Goal: Task Accomplishment & Management: Use online tool/utility

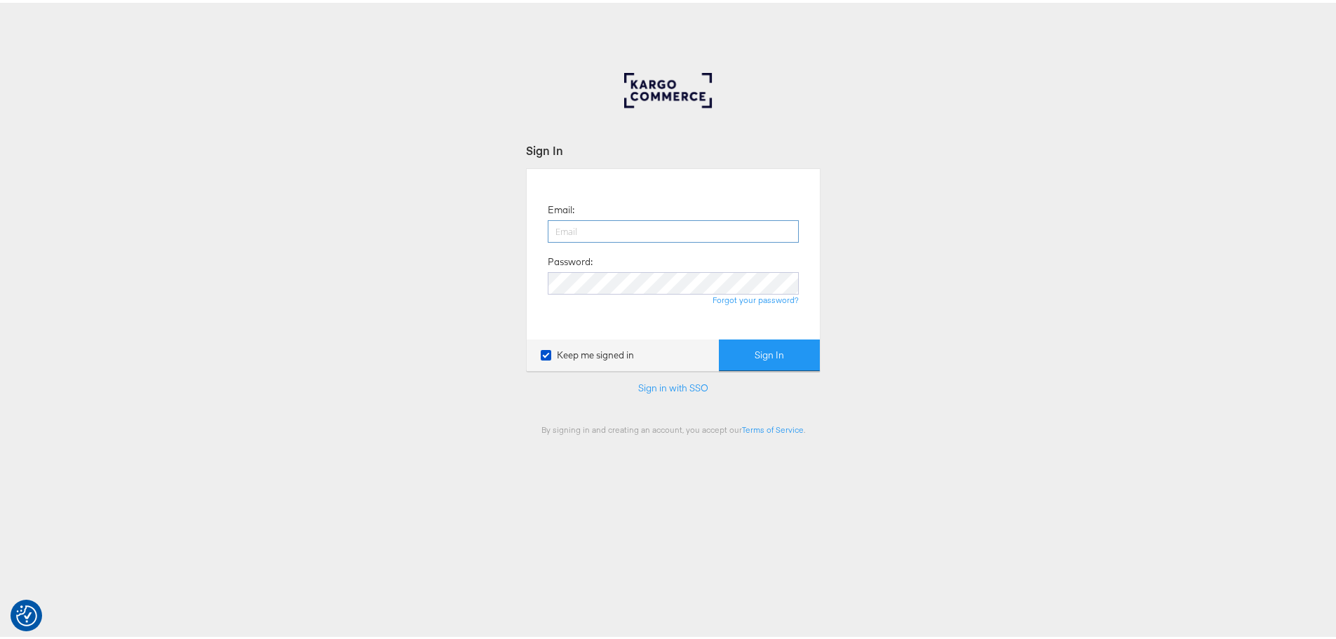
click at [664, 227] on input "email" at bounding box center [673, 228] width 251 height 22
type input "eloise.lambert@mccann.com"
click at [719, 337] on button "Sign In" at bounding box center [769, 353] width 101 height 32
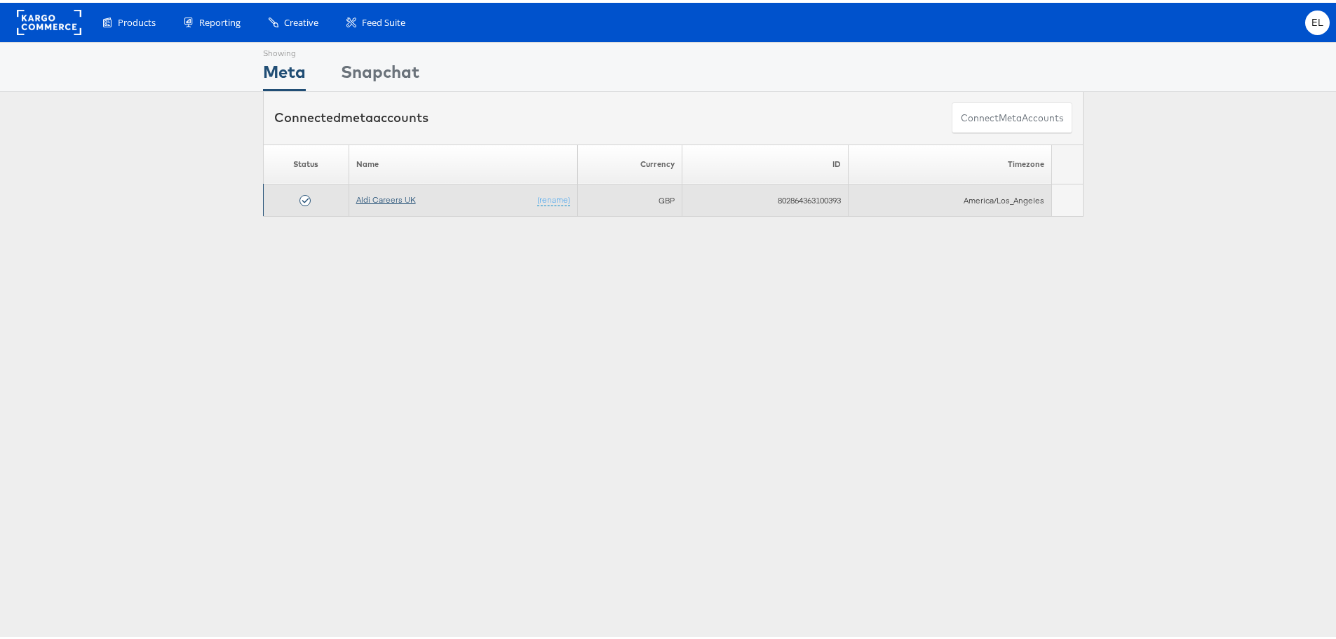
click at [379, 192] on link "Aldi Careers UK" at bounding box center [386, 196] width 60 height 11
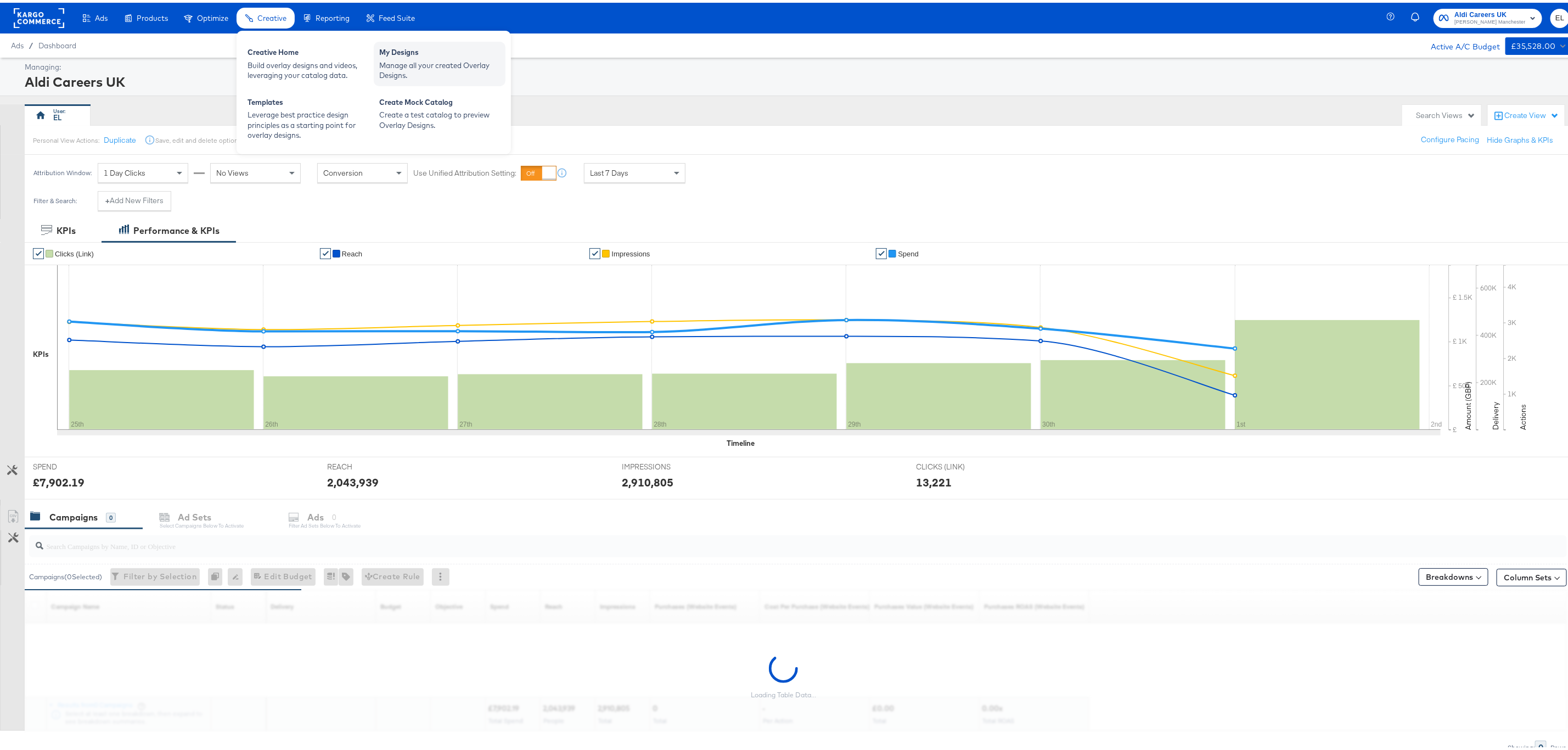
click at [415, 63] on div "Manage all your created Overlay Designs." at bounding box center [440, 68] width 120 height 20
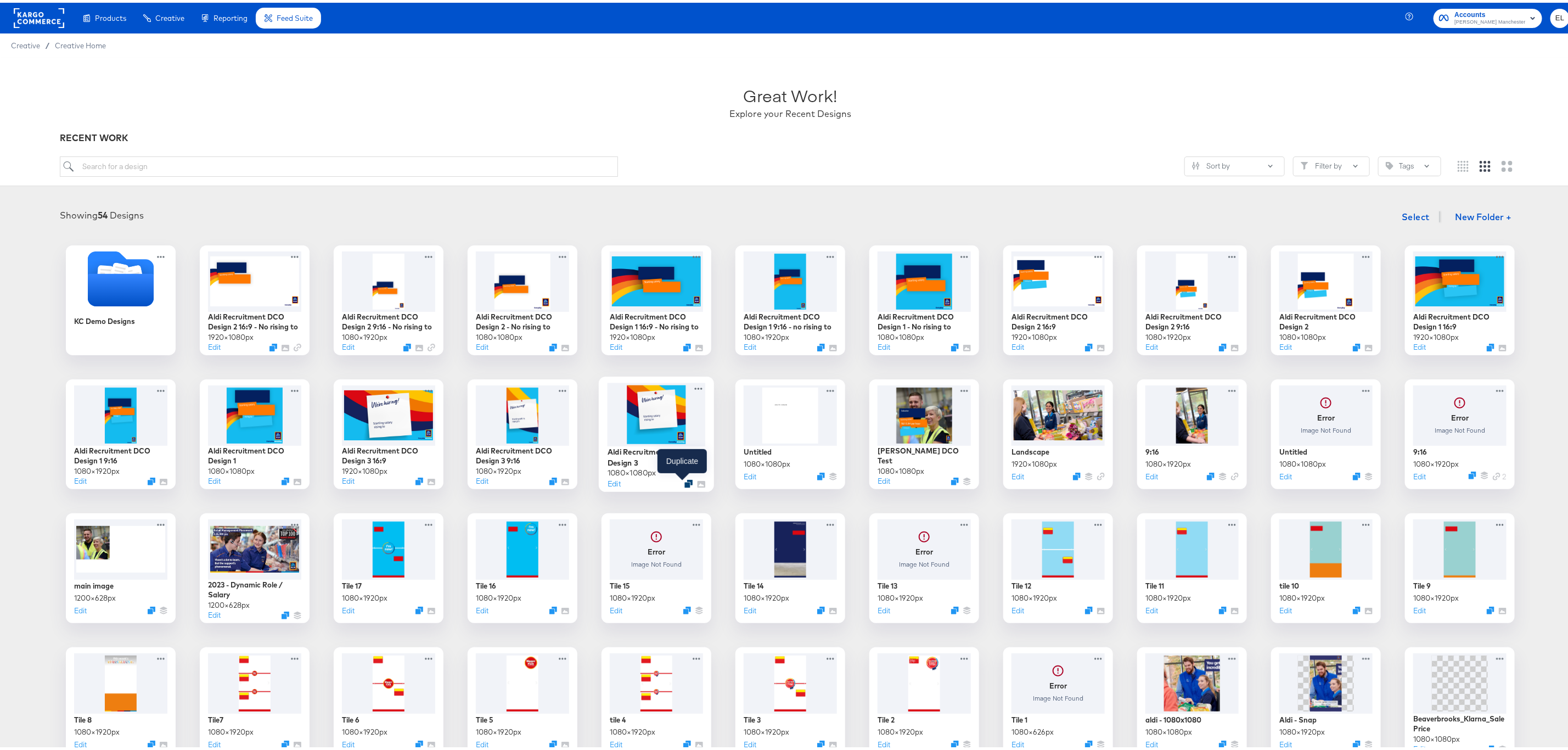
click at [685, 481] on icon "Duplicate" at bounding box center [689, 481] width 9 height 9
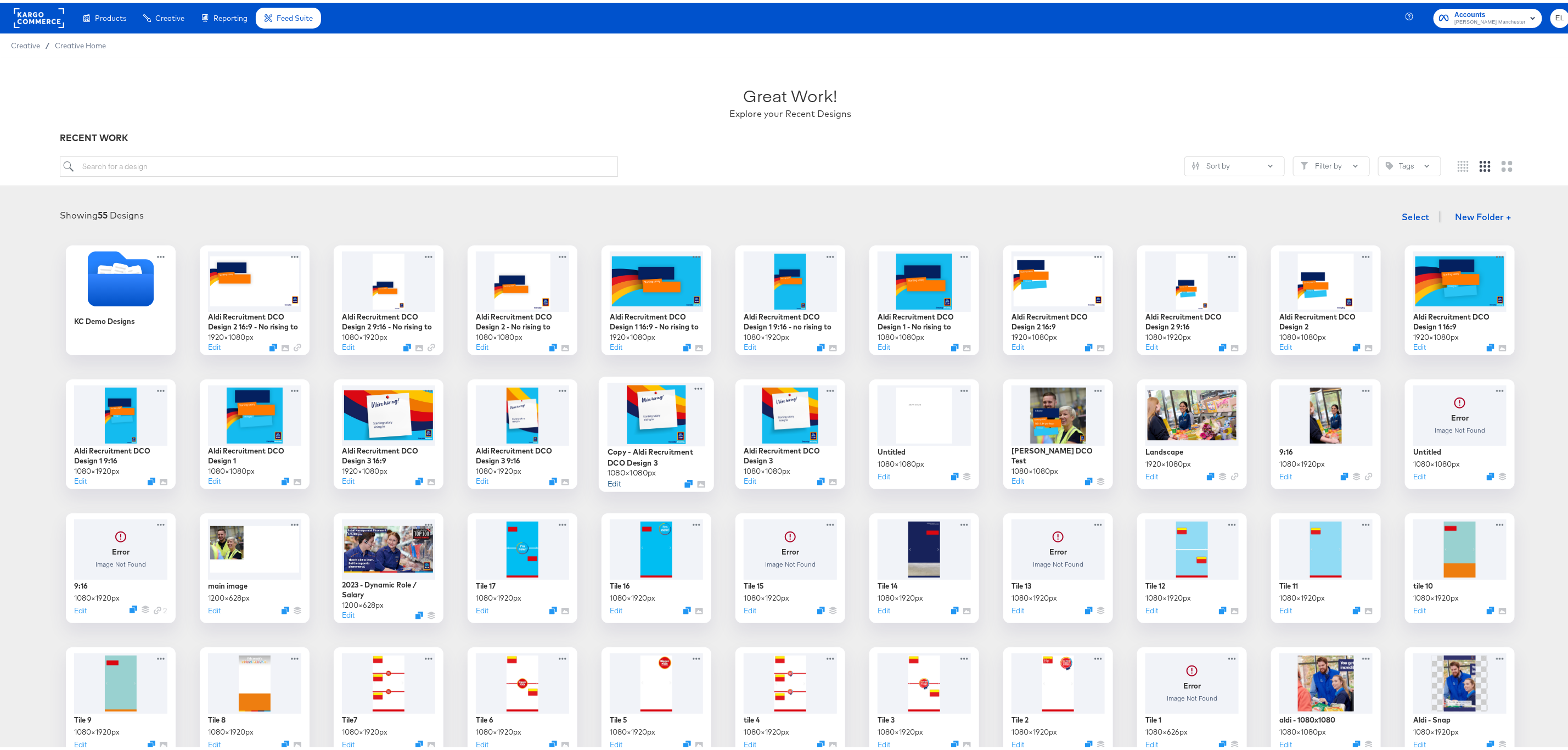
click at [607, 483] on button "Edit" at bounding box center [613, 480] width 13 height 10
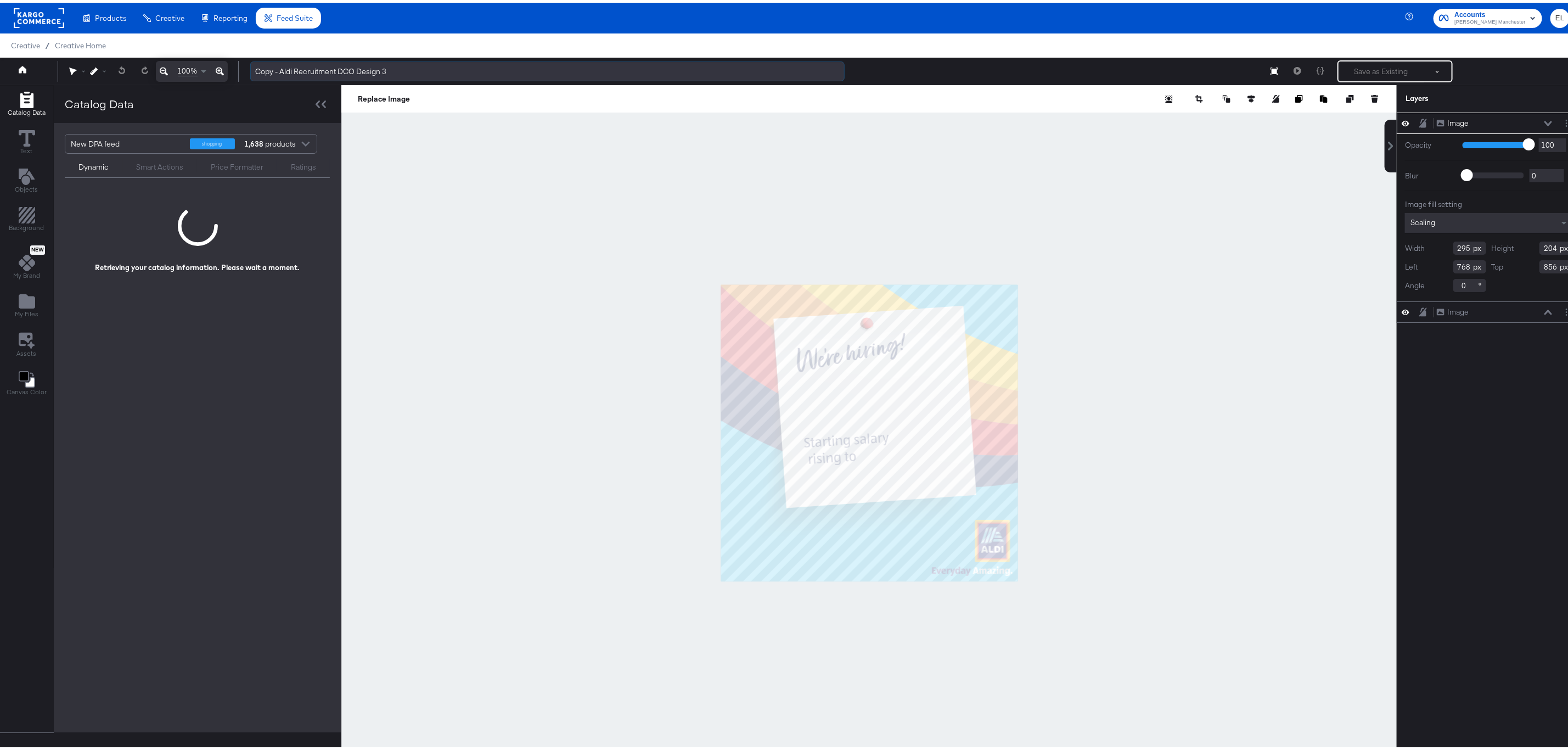
drag, startPoint x: 280, startPoint y: 73, endPoint x: 256, endPoint y: 70, distance: 24.2
click at [256, 70] on input "Copy - Aldi Recruitment DCO Design 3" at bounding box center [548, 69] width 595 height 20
click at [381, 66] on input "Aldi Recruitment DCO Design 3" at bounding box center [548, 69] width 595 height 20
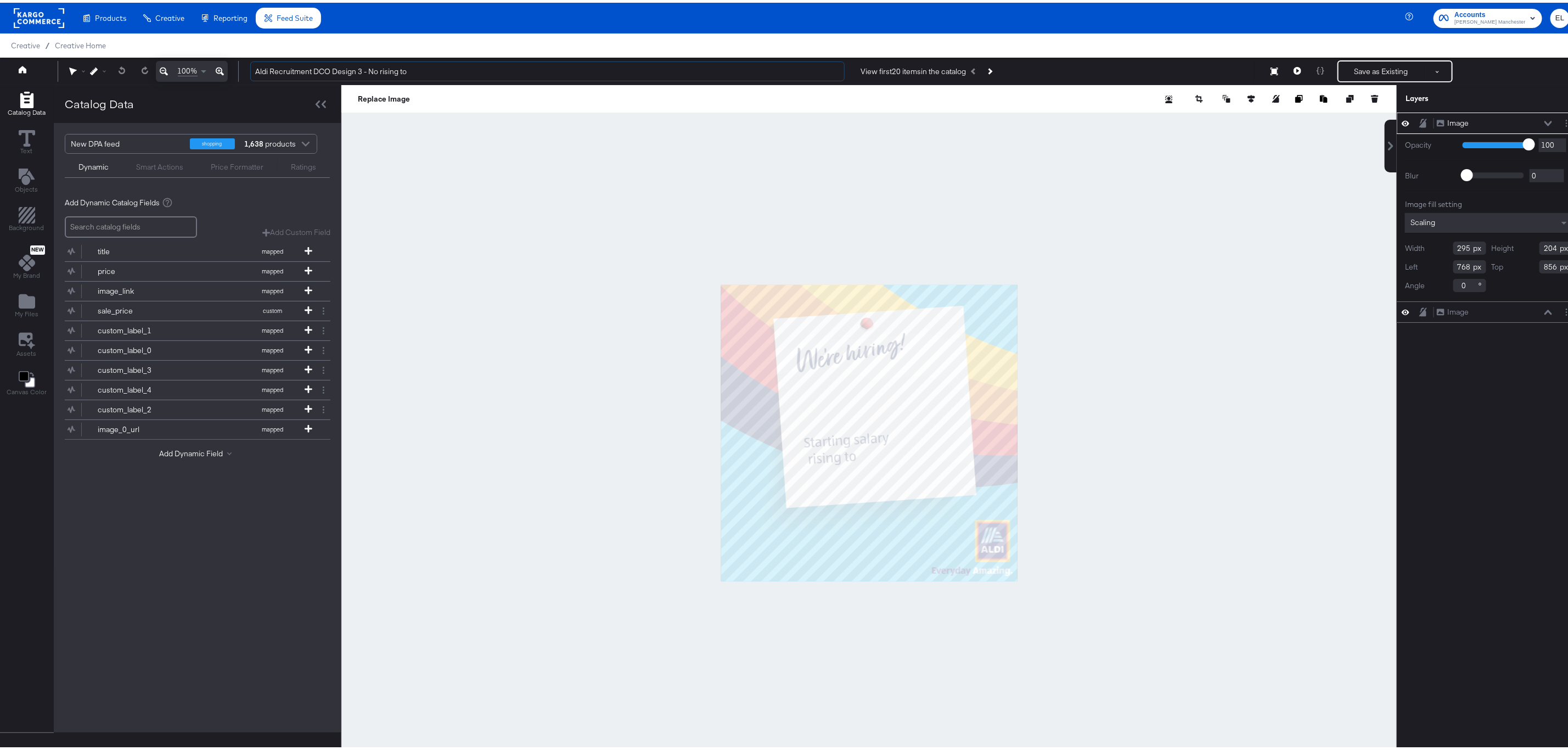
type input "Aldi Recruitment DCO Design 3 - No rising to"
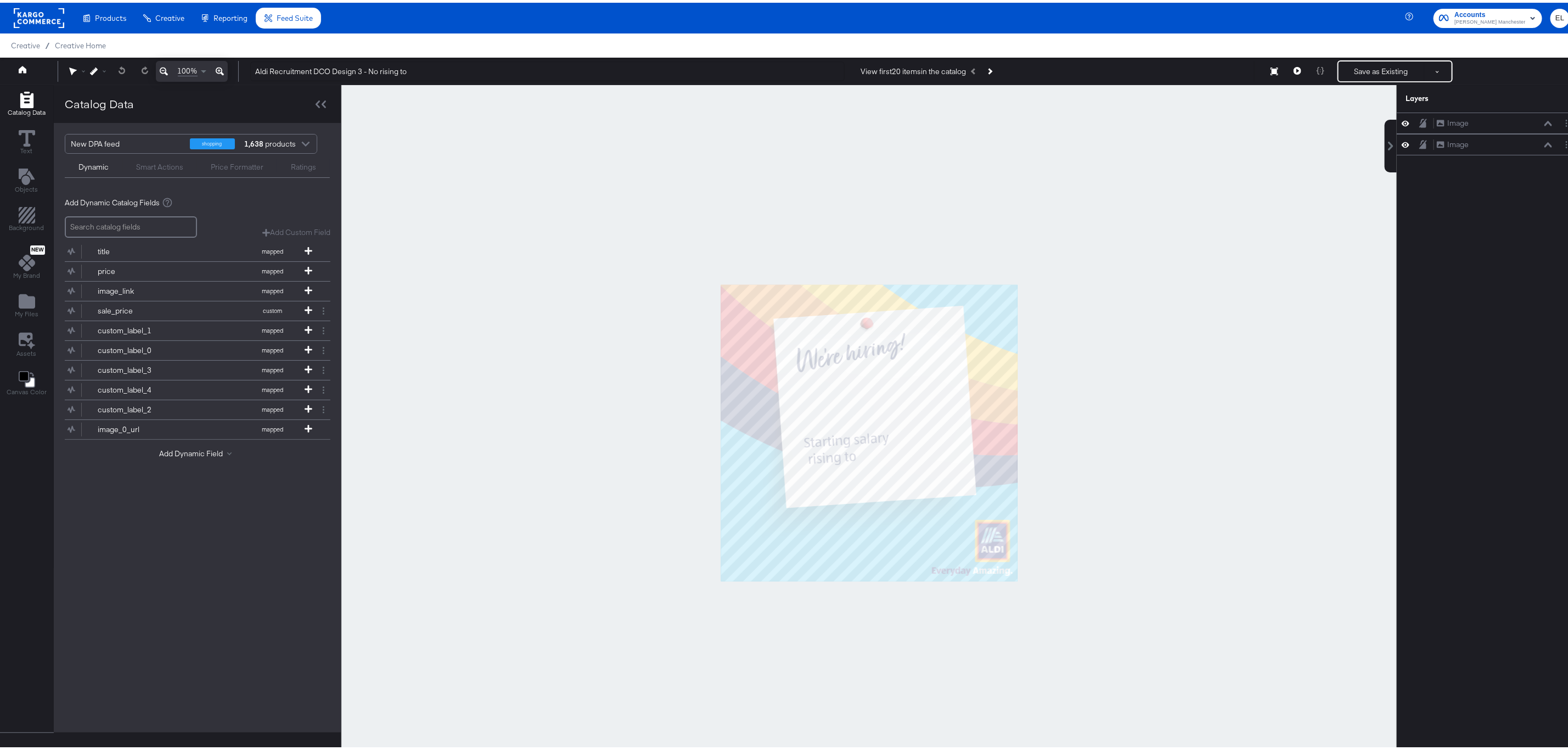
click at [399, 146] on div at bounding box center [869, 430] width 1056 height 696
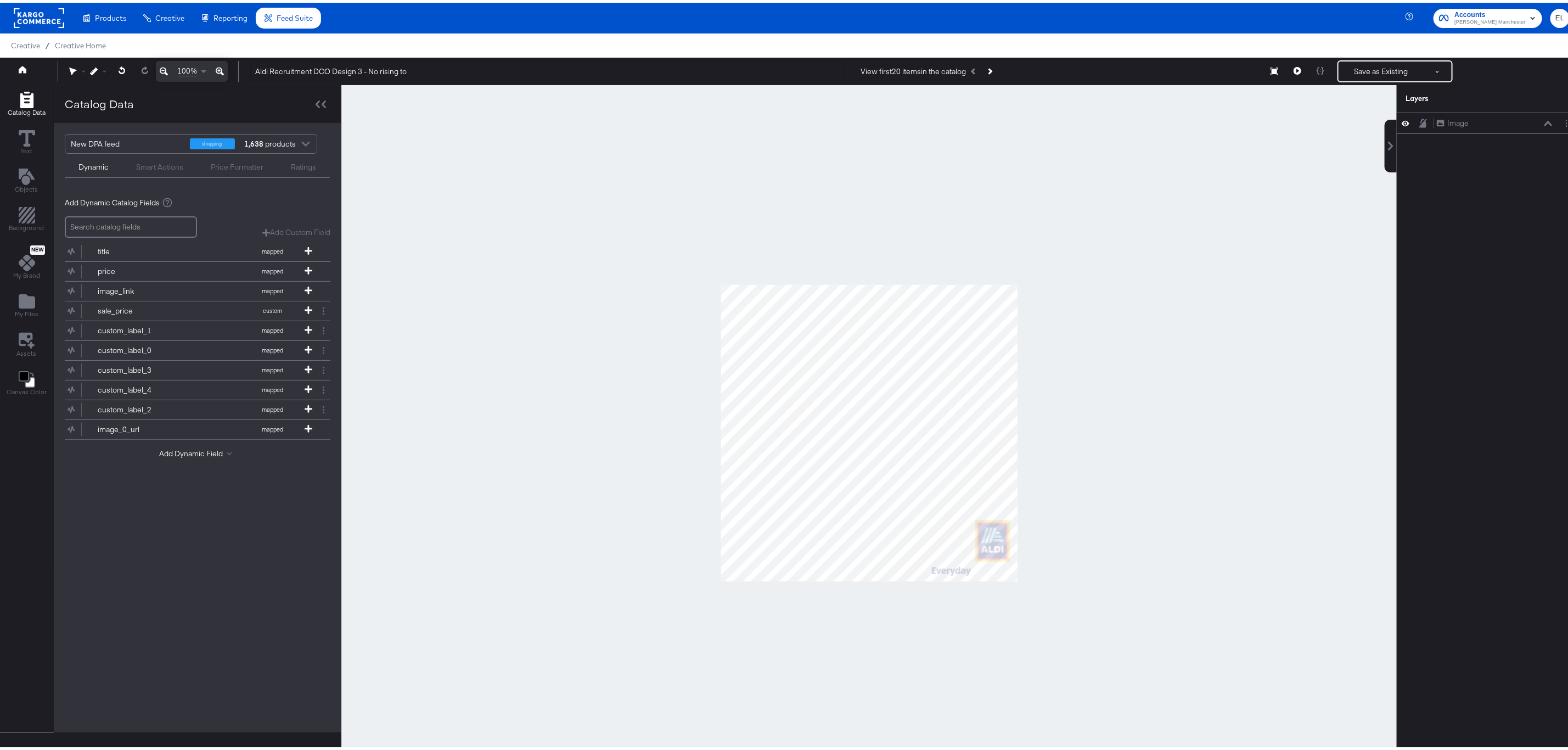
click at [559, 367] on div at bounding box center [869, 430] width 1056 height 696
click at [23, 211] on icon "Add Rectangle" at bounding box center [27, 212] width 16 height 16
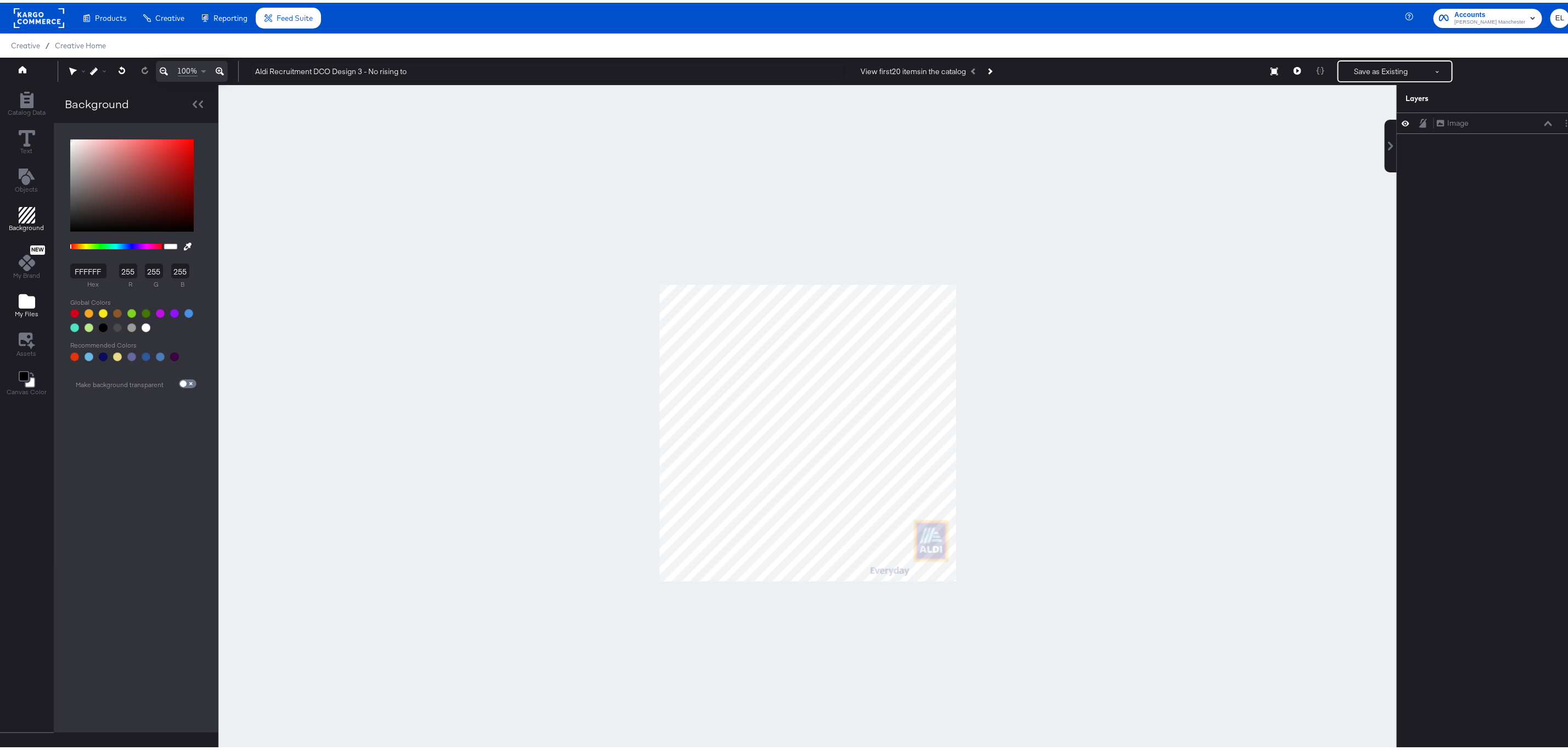
click at [22, 306] on icon "Add Files" at bounding box center [27, 298] width 16 height 14
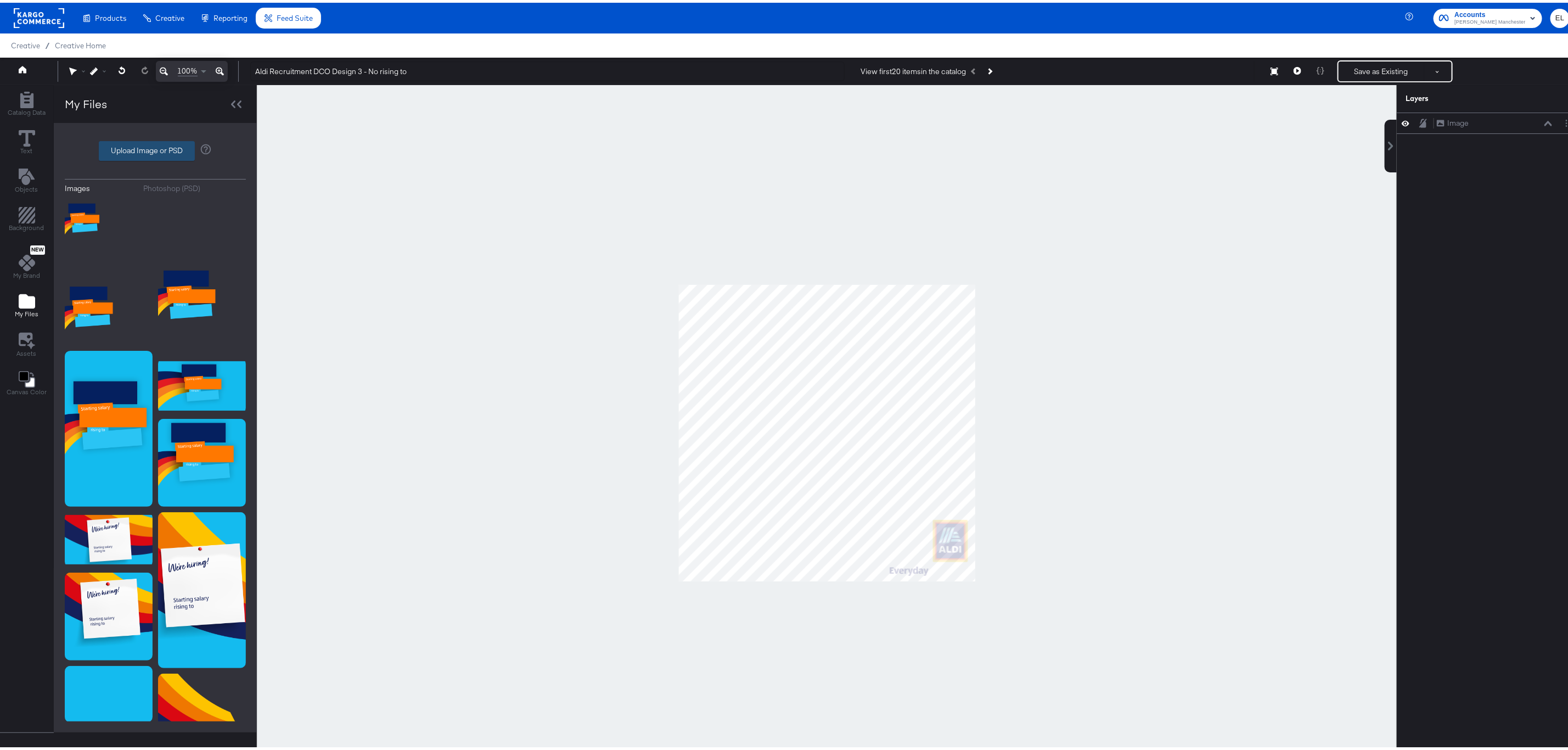
click at [138, 153] on label "Upload Image or PSD" at bounding box center [146, 148] width 95 height 19
click at [156, 148] on input "Upload Image or PSD" at bounding box center [156, 148] width 0 height 0
type input "C:\fakepath\Graduate - Option 1 ÔÇô Role & Salary 1_1.jpg"
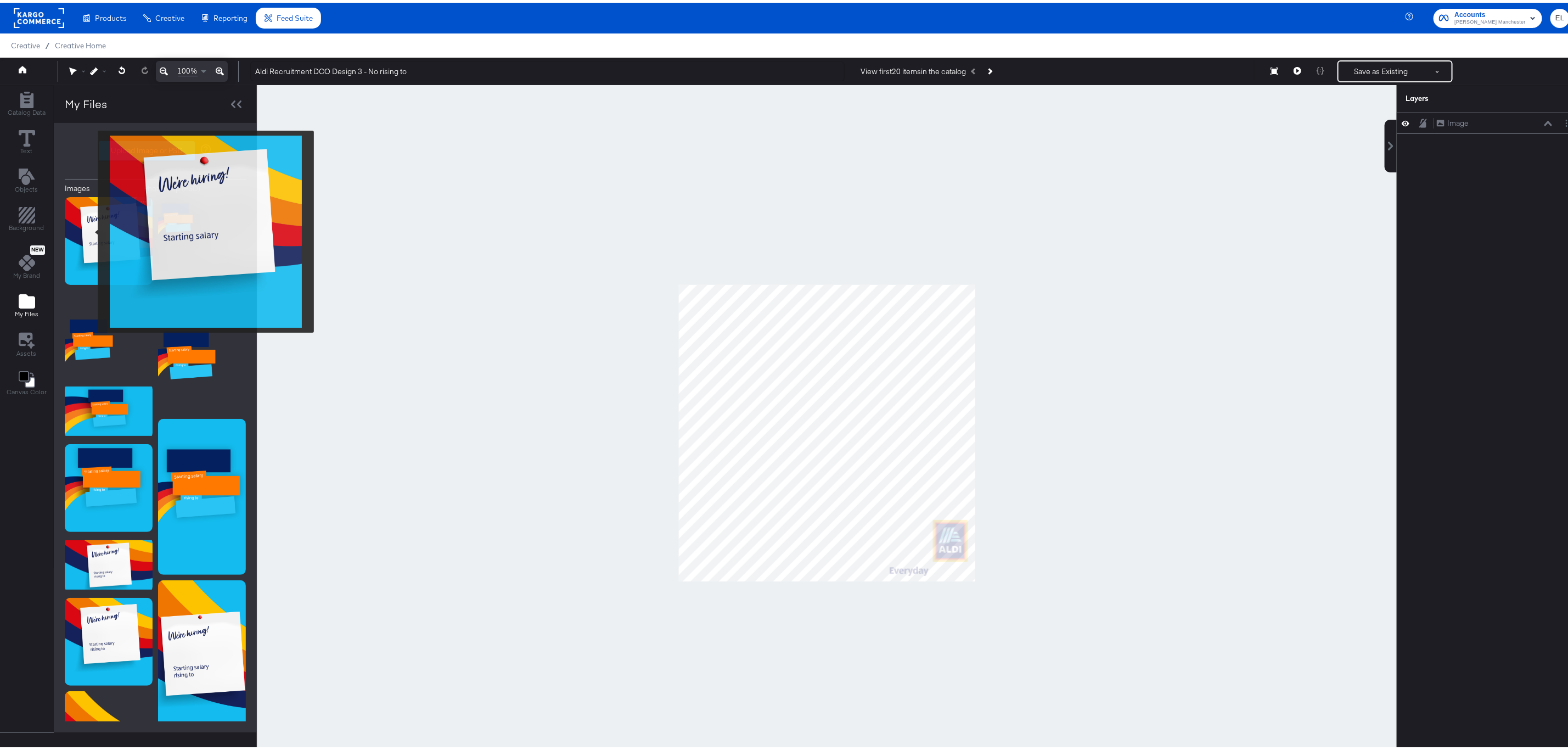
click at [84, 229] on img at bounding box center [109, 238] width 88 height 88
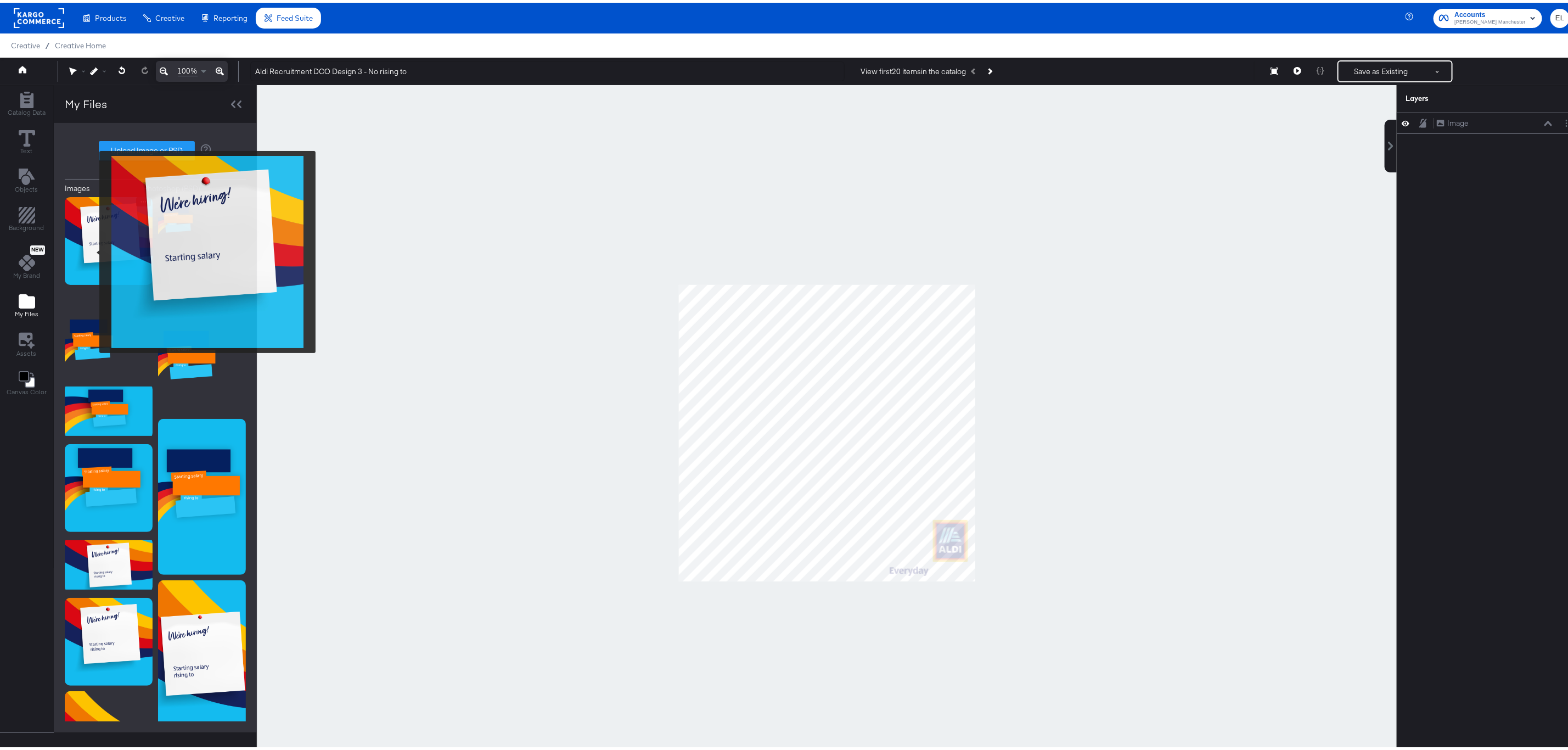
click at [92, 249] on img at bounding box center [109, 238] width 88 height 88
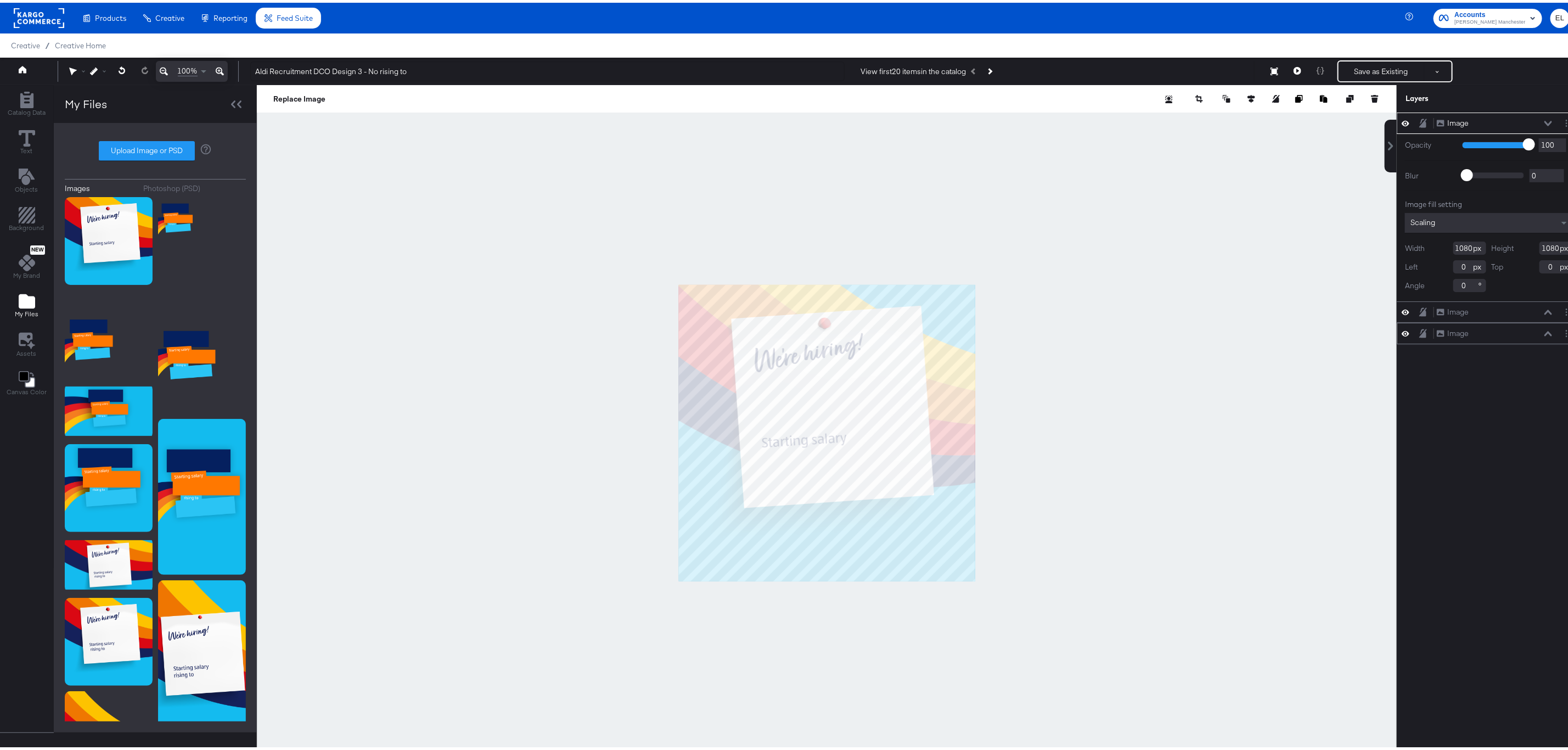
click at [1461, 332] on div "Image Image" at bounding box center [1494, 330] width 117 height 12
click at [1459, 335] on div "Image Image" at bounding box center [1494, 330] width 117 height 12
click at [1448, 335] on div "Image" at bounding box center [1458, 330] width 21 height 10
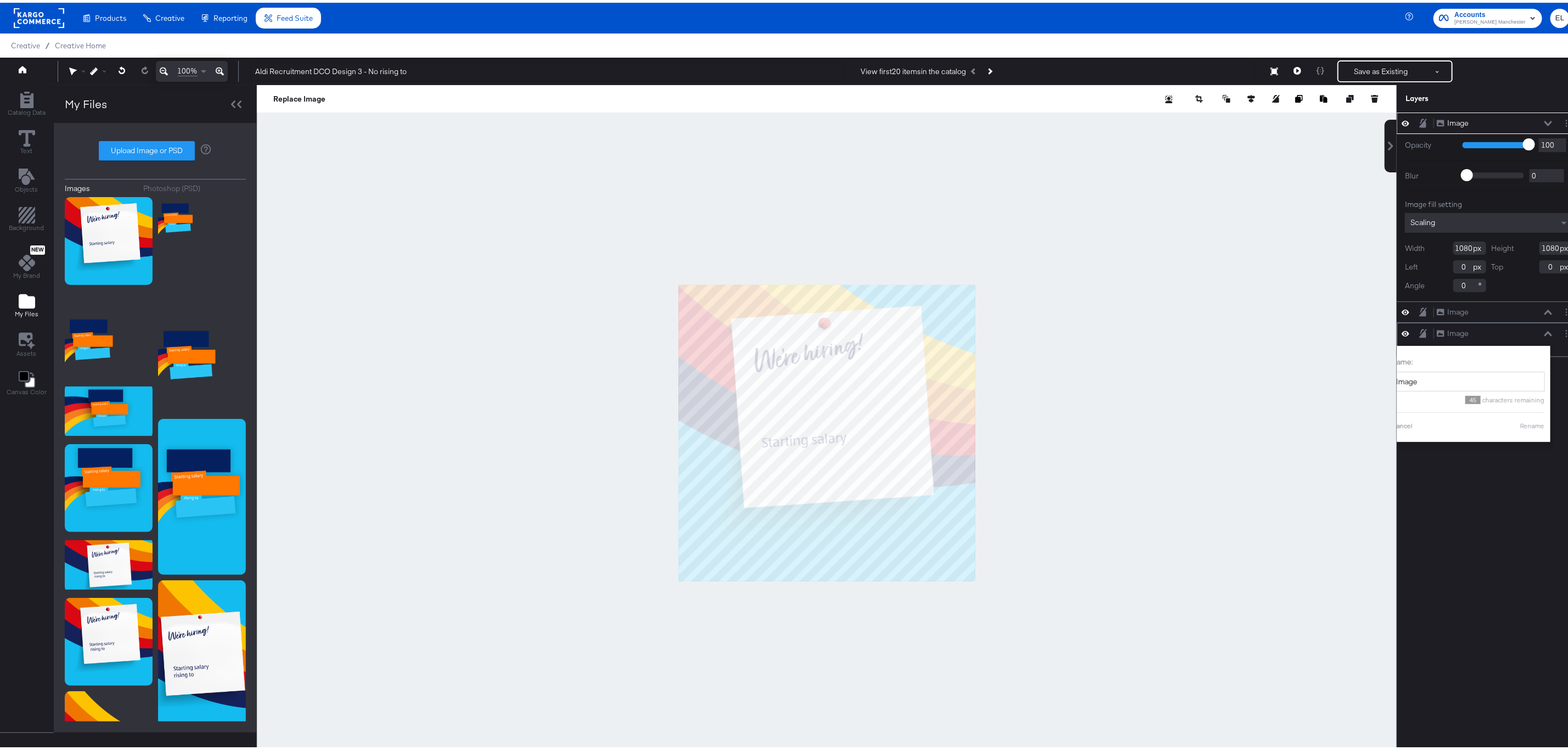
click at [1475, 333] on div "Image Image" at bounding box center [1494, 330] width 117 height 12
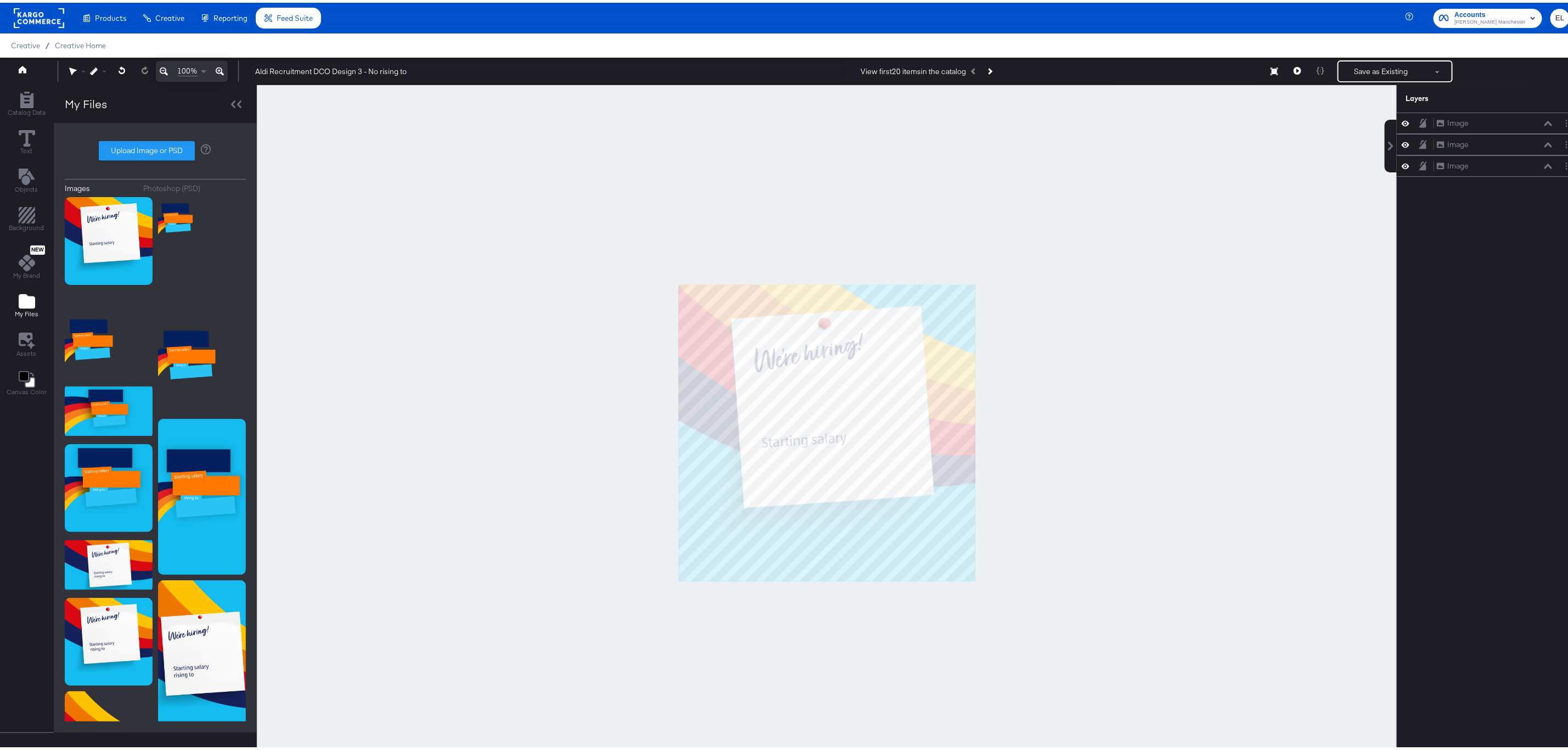
click at [1106, 336] on div at bounding box center [826, 430] width 1140 height 696
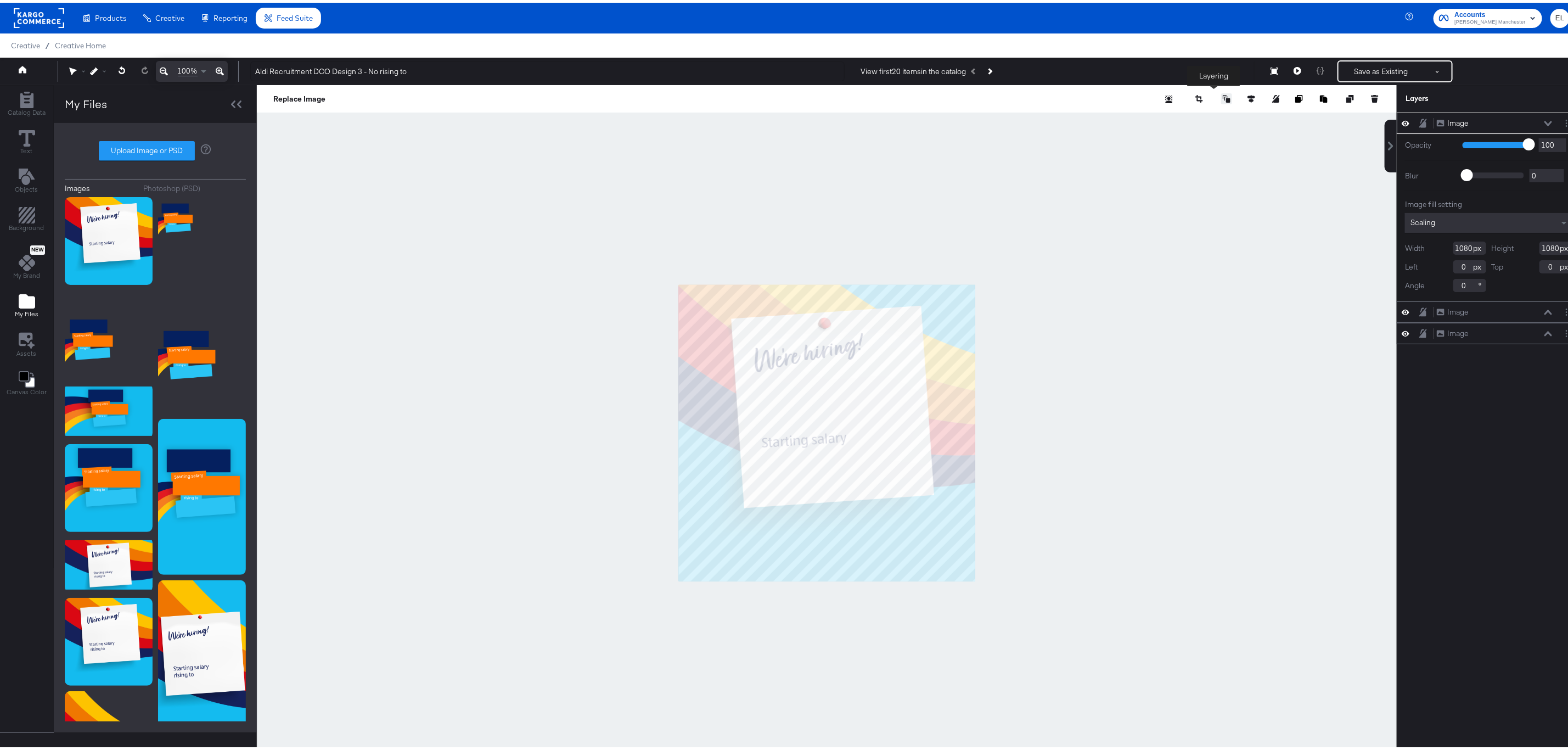
click at [1221, 91] on button at bounding box center [1227, 96] width 11 height 11
click at [1183, 164] on button "Move Backward" at bounding box center [1198, 162] width 85 height 21
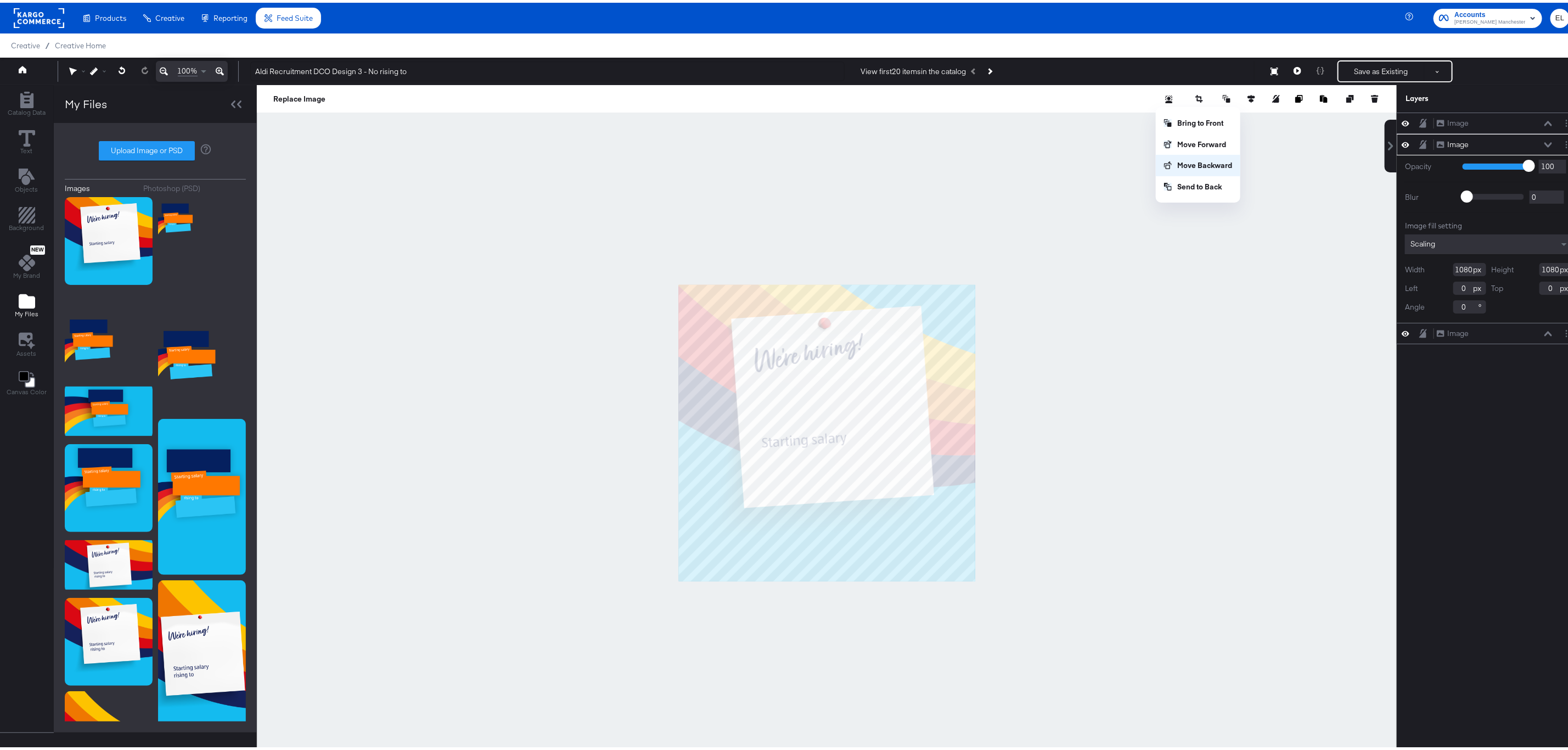
click at [1166, 164] on button "Move Backward" at bounding box center [1198, 162] width 85 height 21
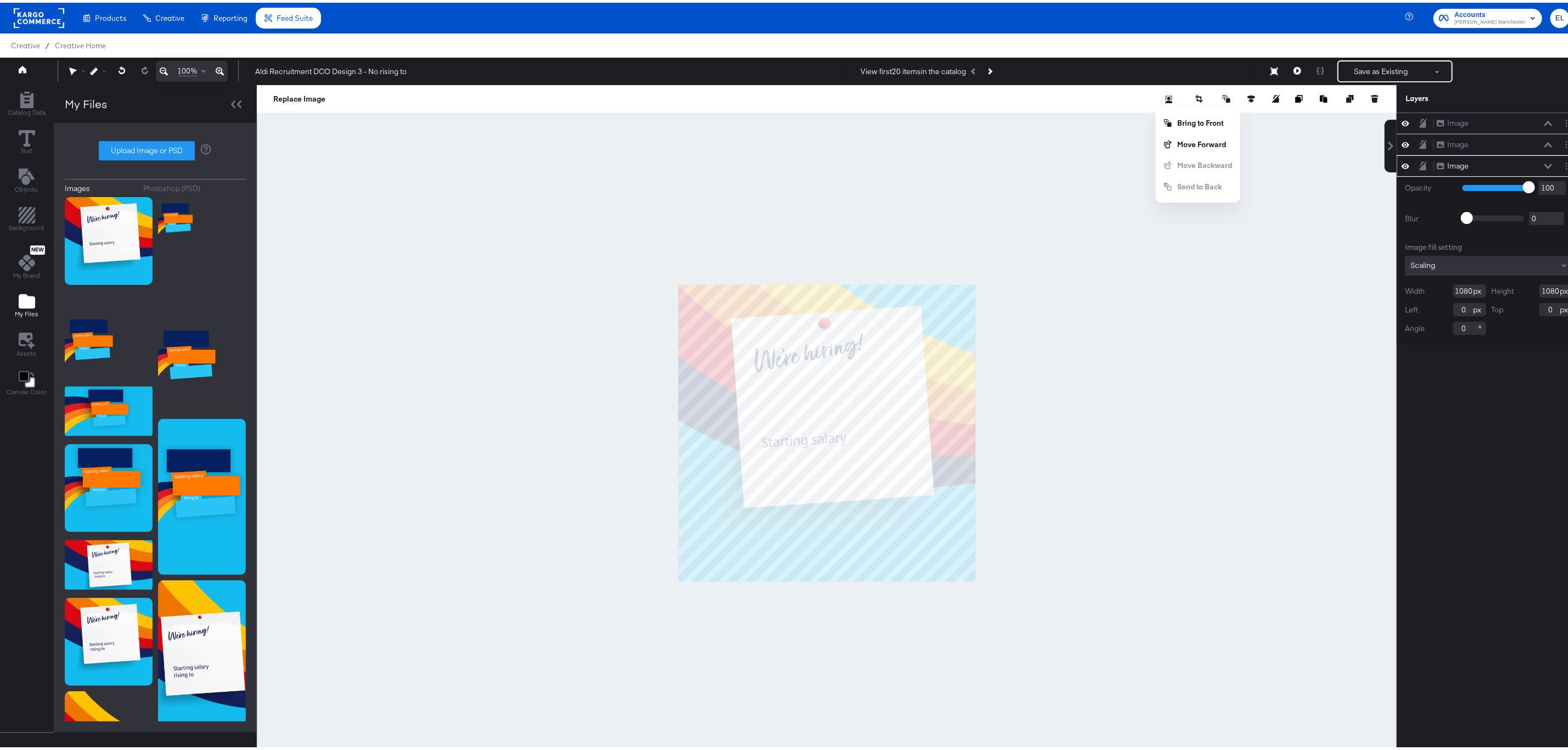
click at [1176, 165] on div "Bring to Front Move Forward Move Backward Send to Back" at bounding box center [1198, 152] width 85 height 85
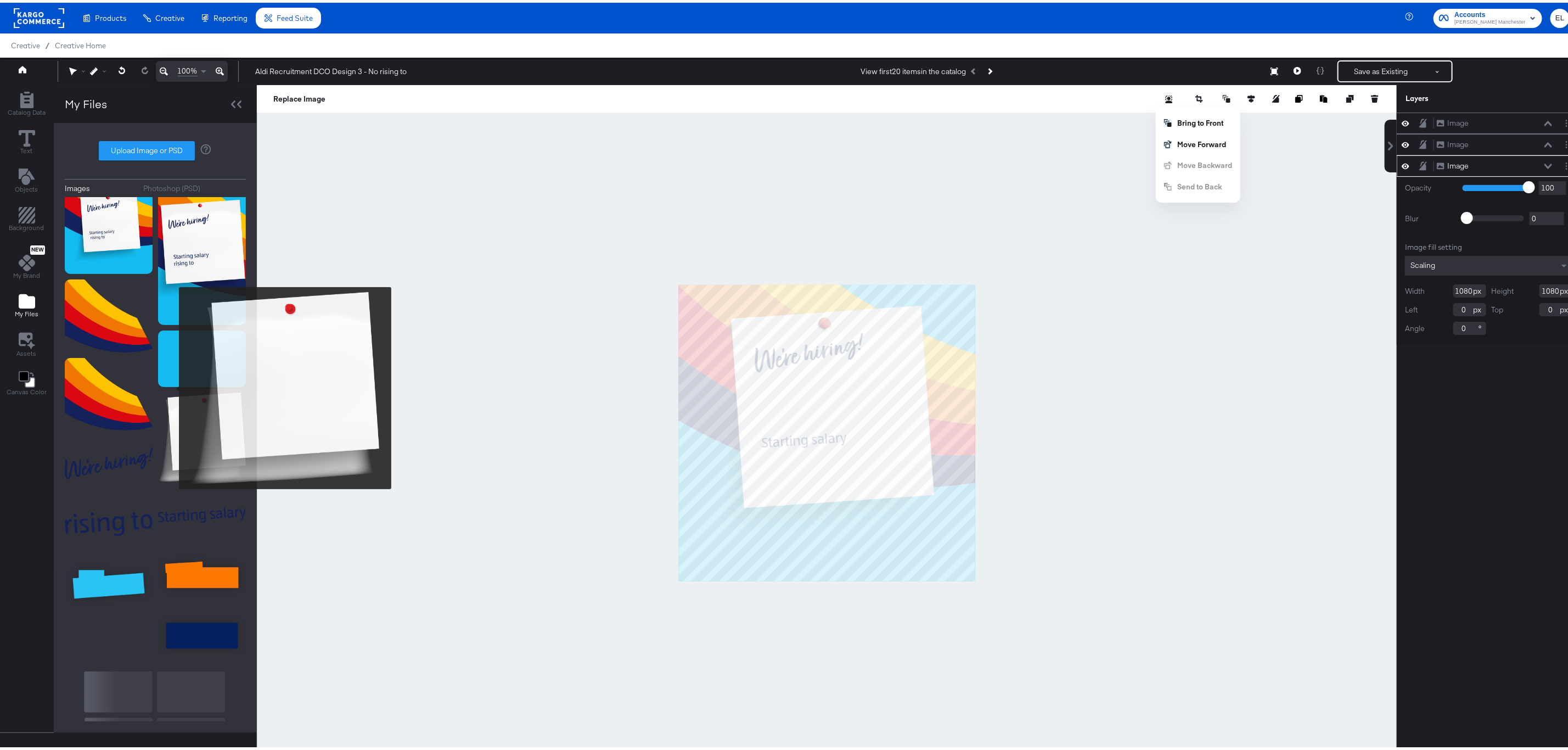
scroll to position [549, 0]
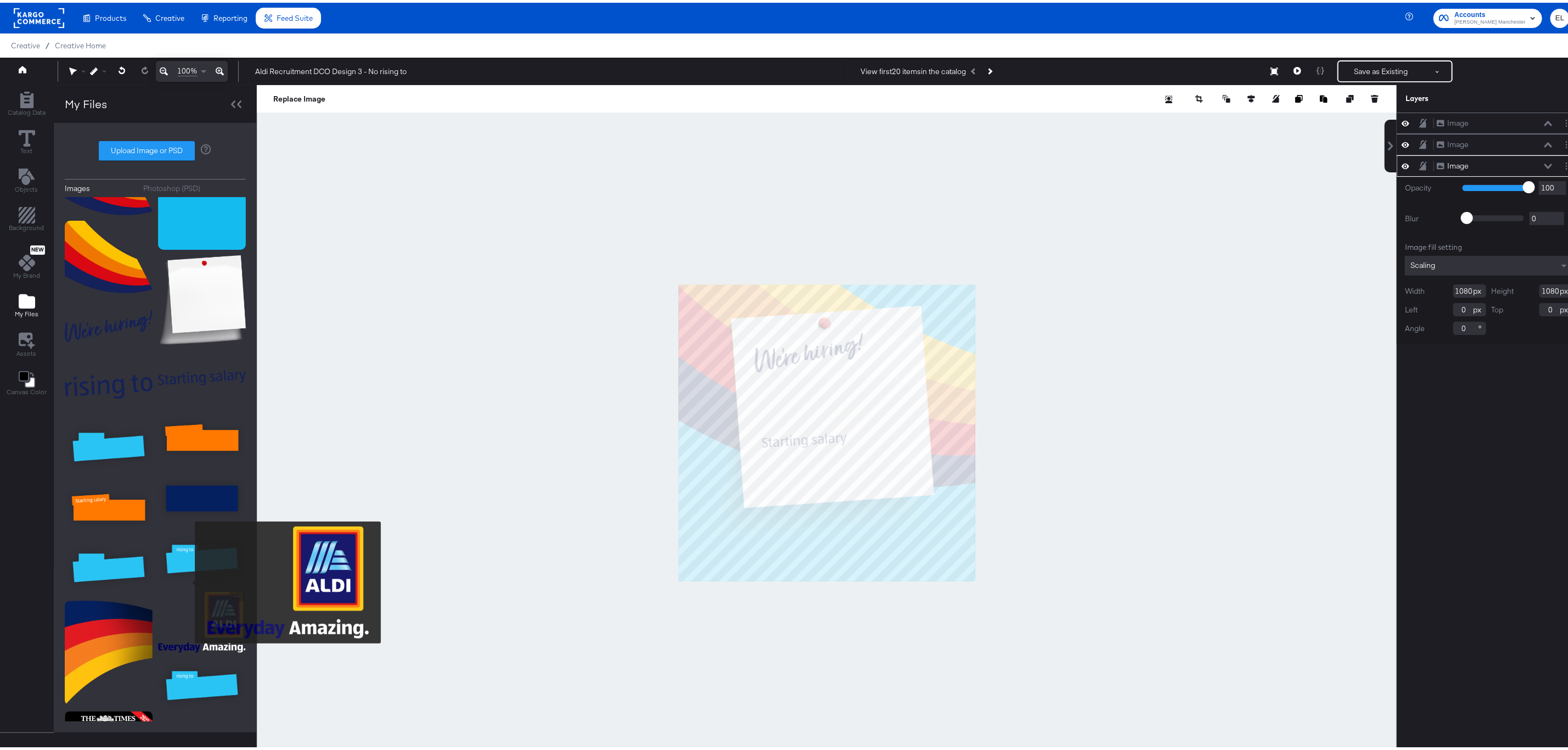
click at [188, 590] on img at bounding box center [202, 620] width 88 height 61
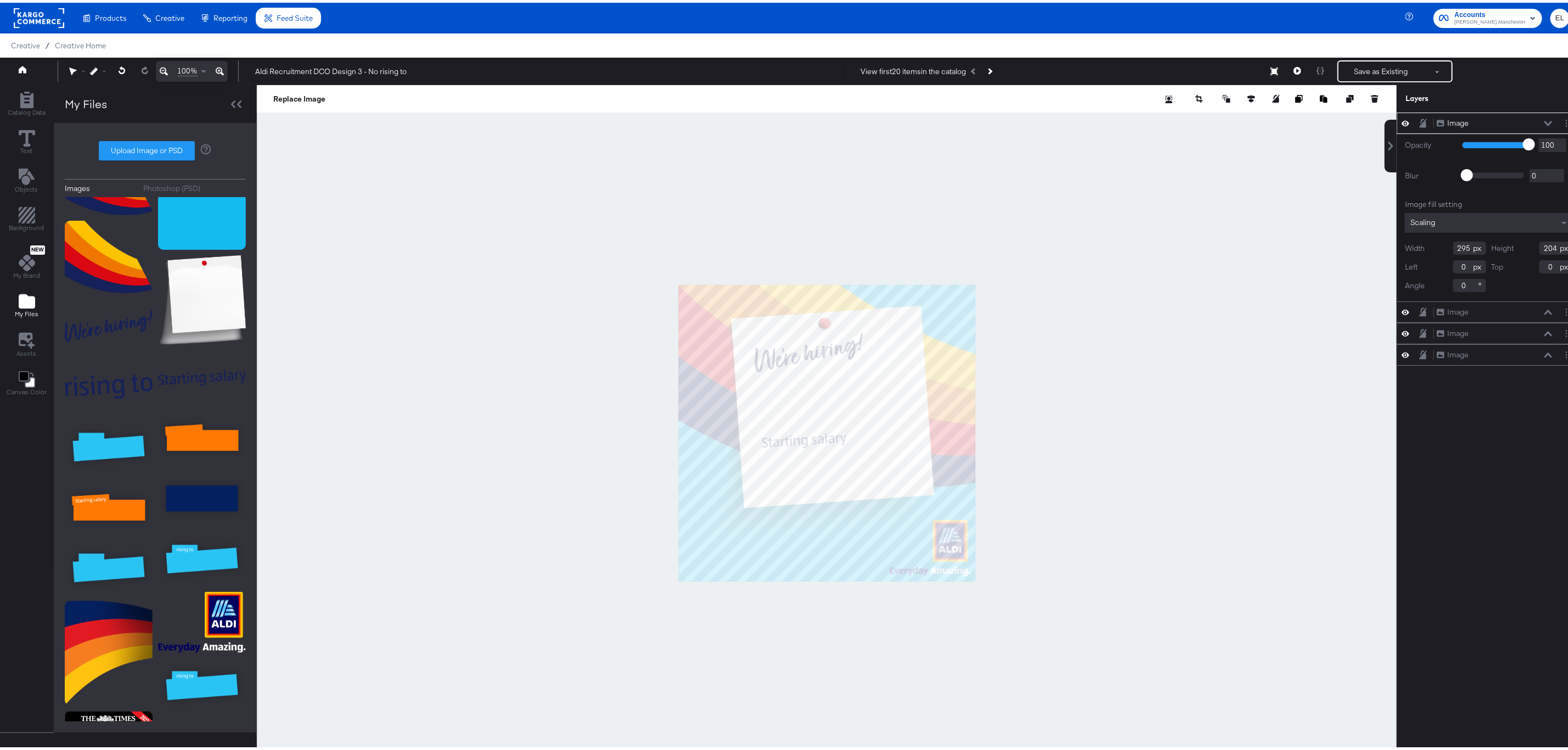
type input "768"
type input "856"
click at [1006, 517] on div at bounding box center [826, 430] width 1140 height 696
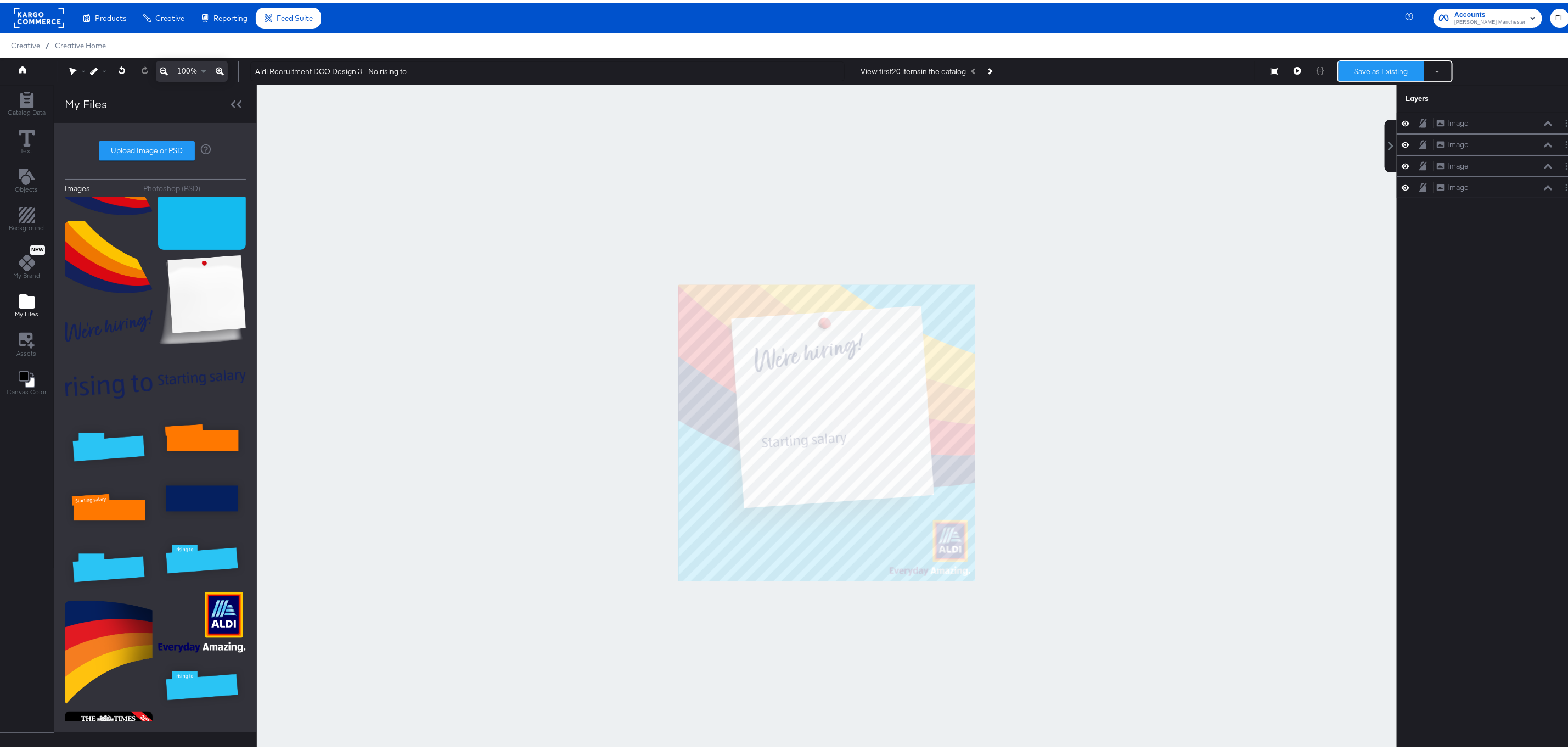
click at [1382, 69] on button "Save as Existing" at bounding box center [1381, 68] width 85 height 20
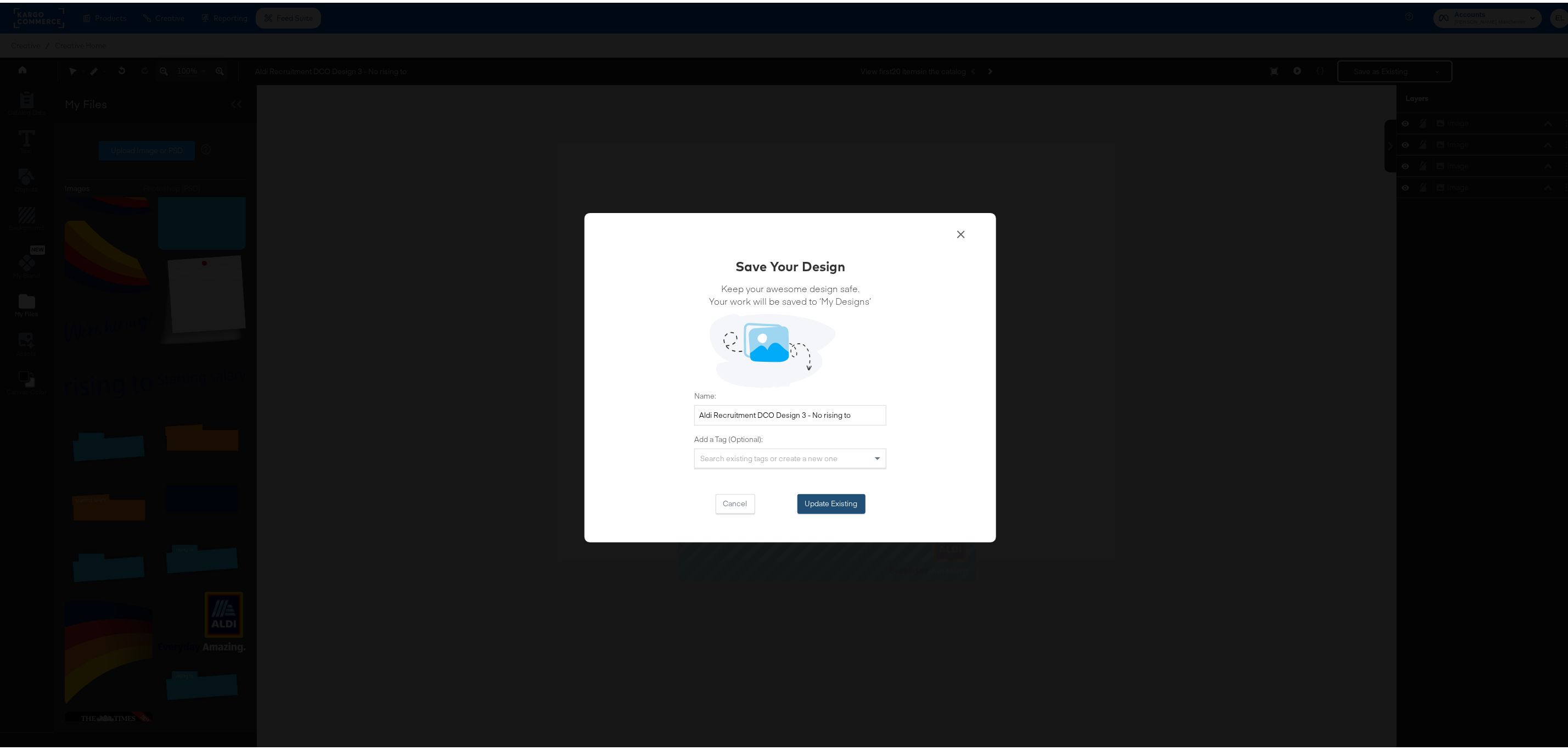
click at [832, 505] on button "Update Existing" at bounding box center [831, 501] width 68 height 20
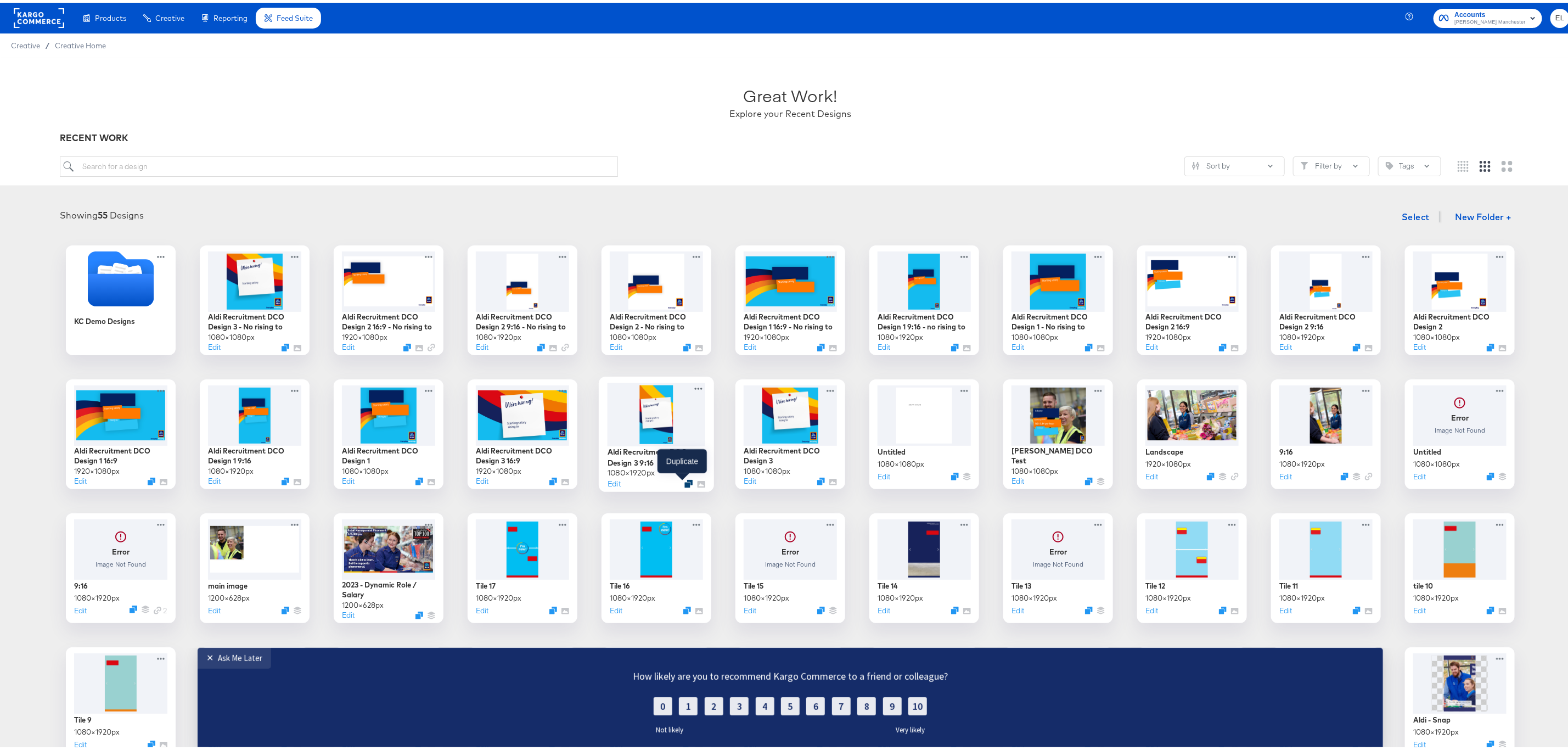
click at [685, 479] on icon "Duplicate" at bounding box center [689, 481] width 9 height 9
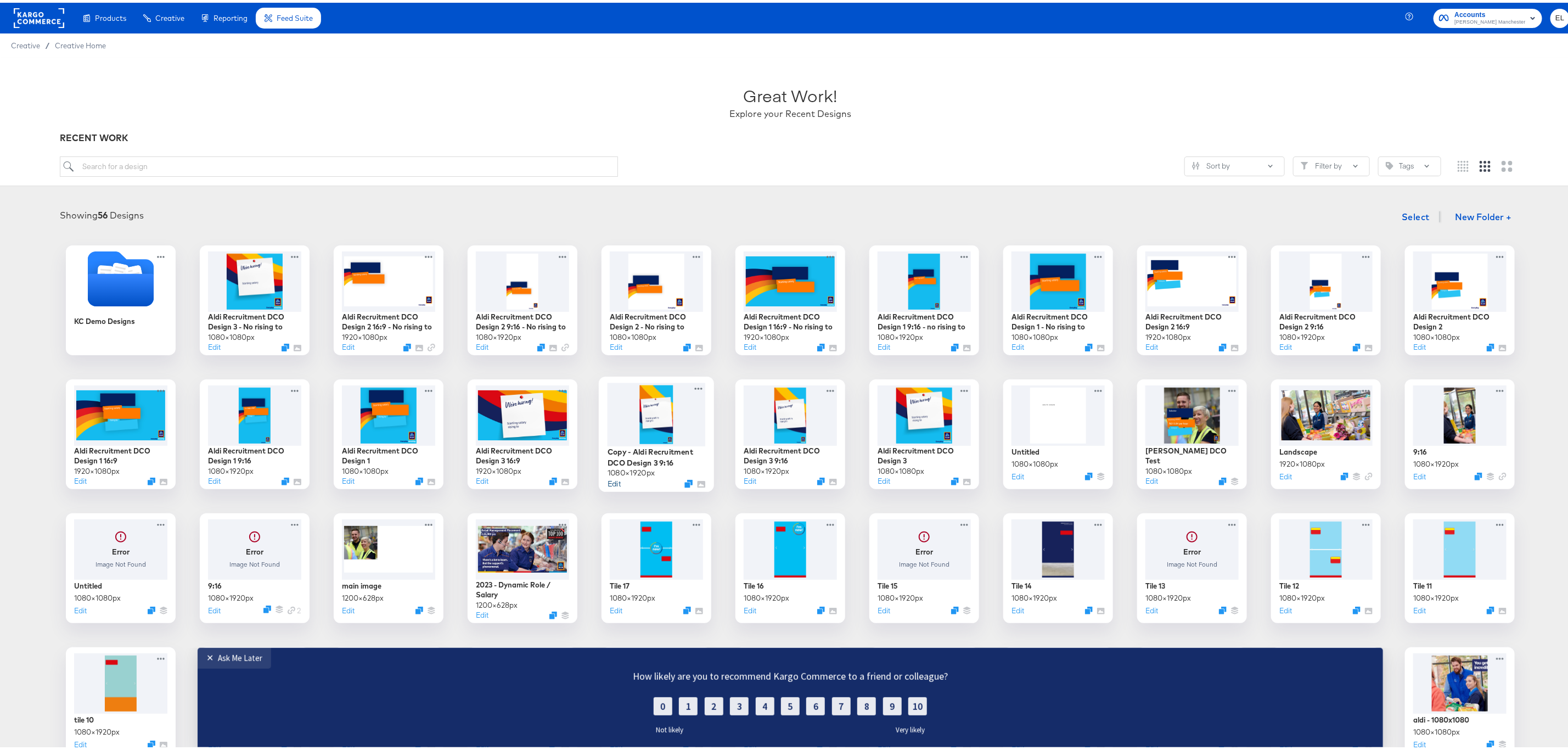
click at [607, 485] on button "Edit" at bounding box center [613, 480] width 13 height 10
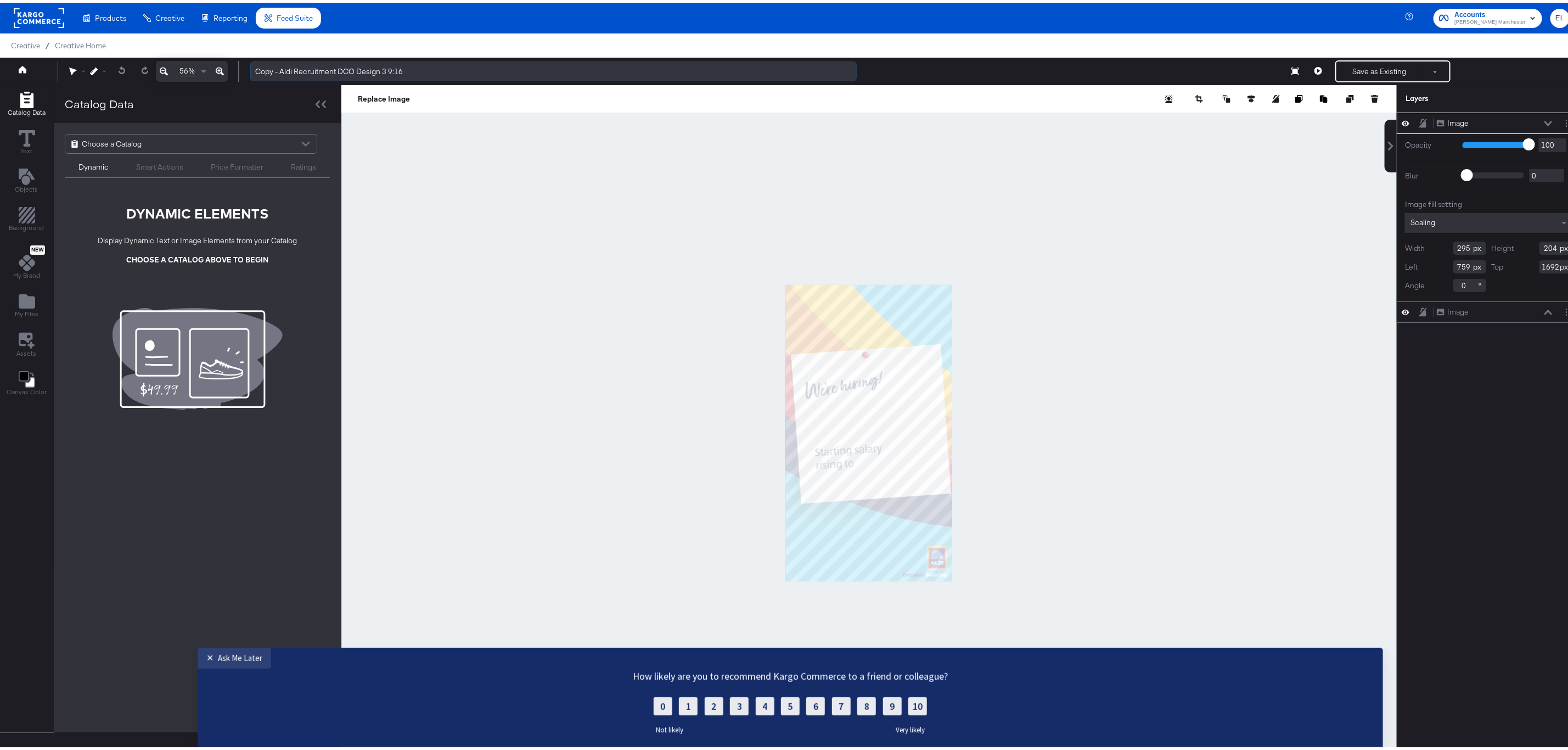
drag, startPoint x: 280, startPoint y: 67, endPoint x: 250, endPoint y: 70, distance: 30.1
click at [250, 70] on input "Copy - Aldi Recruitment DCO Design 3 9:16" at bounding box center [553, 69] width 606 height 20
click at [426, 68] on input "Aldi Recruitment DCO Design 3 9:16" at bounding box center [553, 69] width 606 height 20
type input "Aldi Recruitment DCO Design 3 9:16 - No rising to"
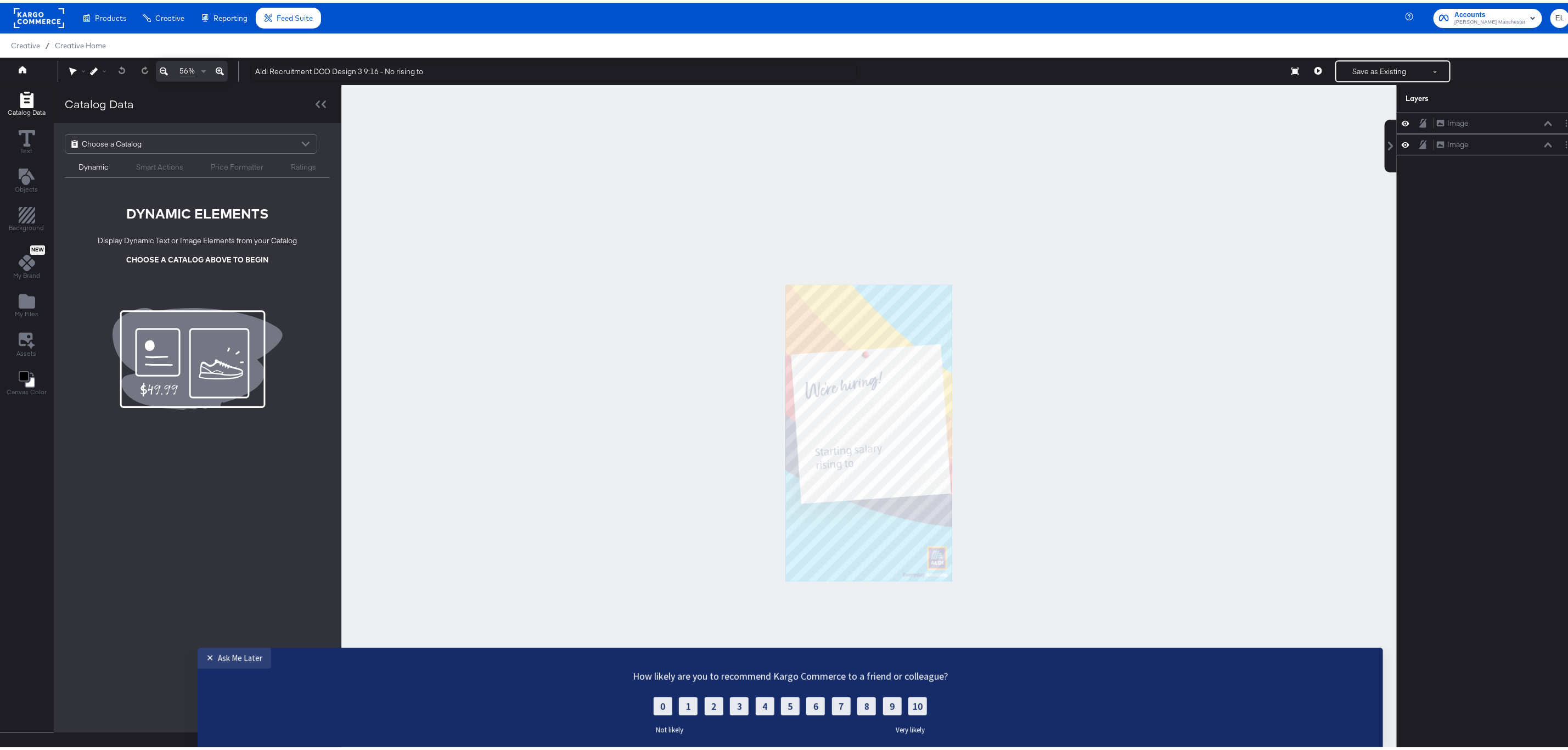
click at [433, 168] on div at bounding box center [869, 430] width 1056 height 696
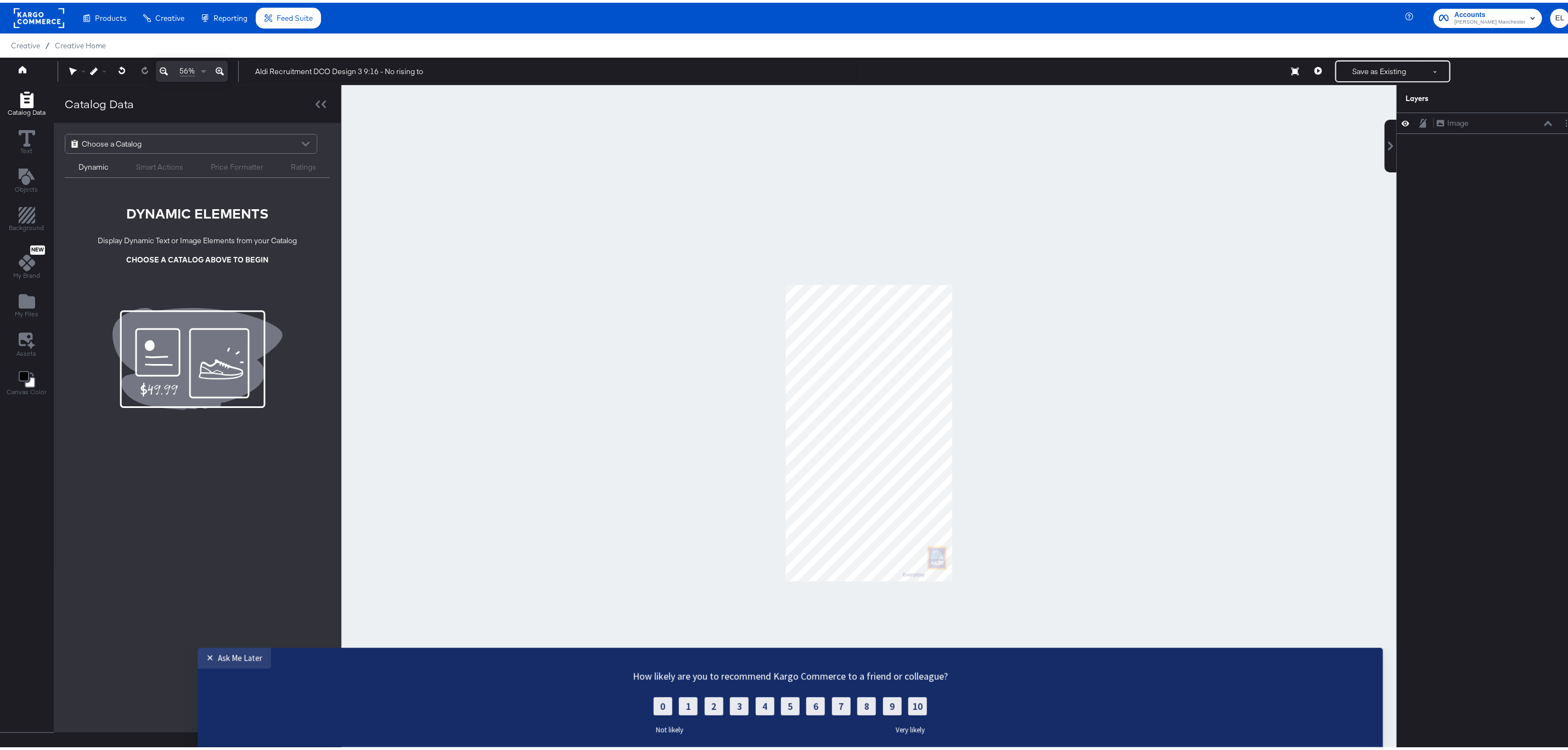
click at [478, 427] on div at bounding box center [869, 430] width 1056 height 696
click at [34, 312] on span "My Files" at bounding box center [27, 311] width 23 height 9
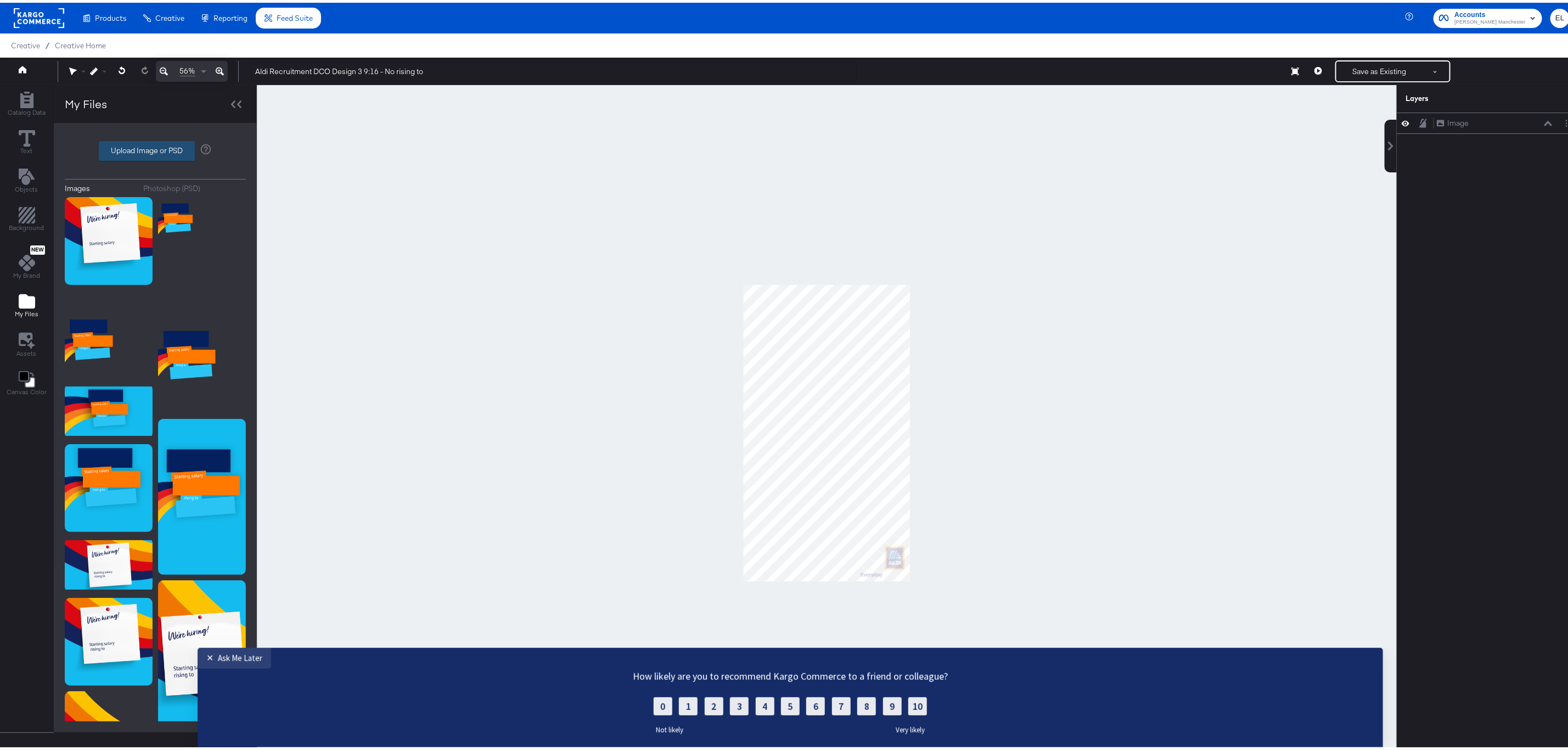
click at [124, 150] on label "Upload Image or PSD" at bounding box center [146, 148] width 95 height 19
click at [156, 148] on input "Upload Image or PSD" at bounding box center [156, 148] width 0 height 0
type input "C:\fakepath\Graduate - Option 1 ÔÇô Role & Salary 9_16.jpg"
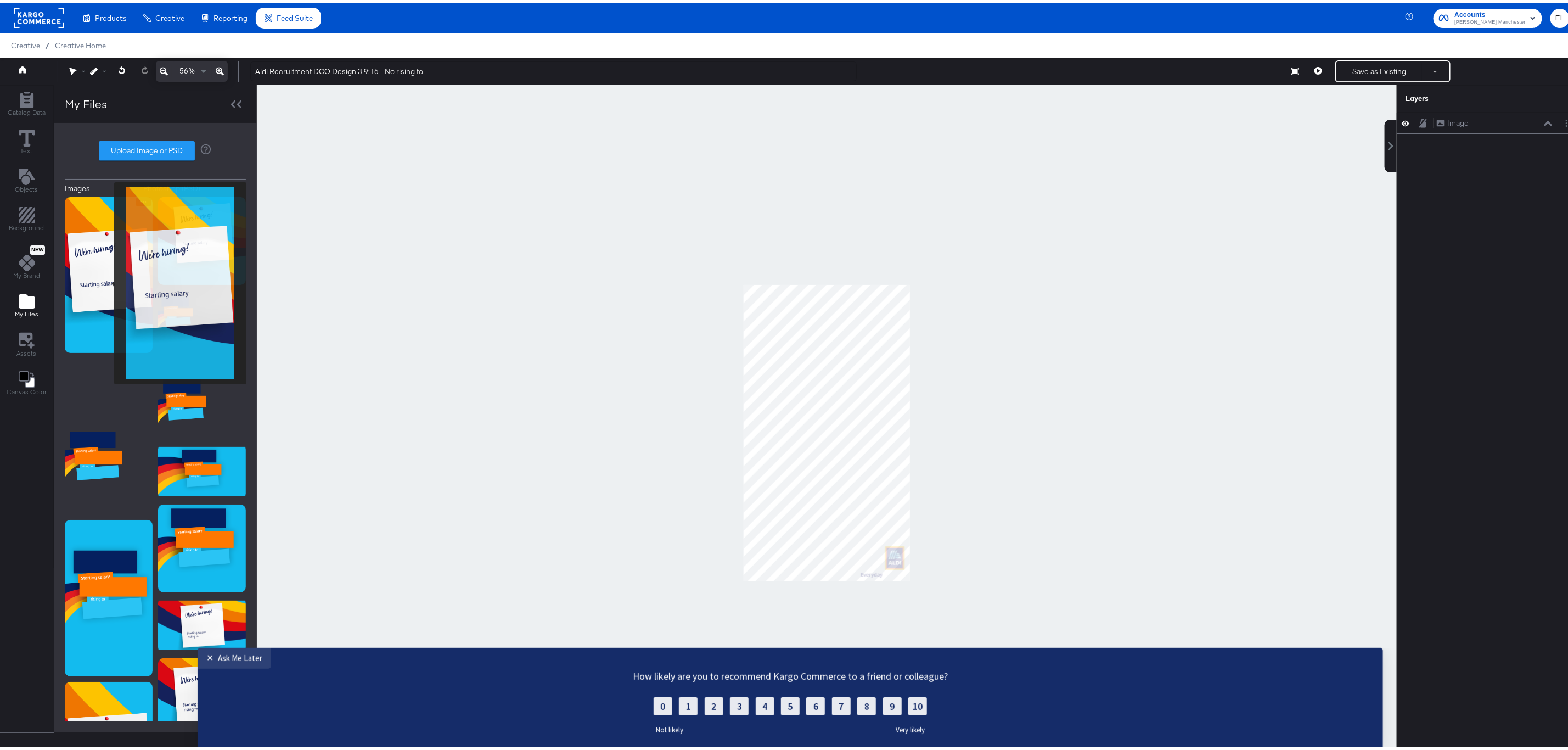
click at [107, 282] on img at bounding box center [109, 272] width 88 height 156
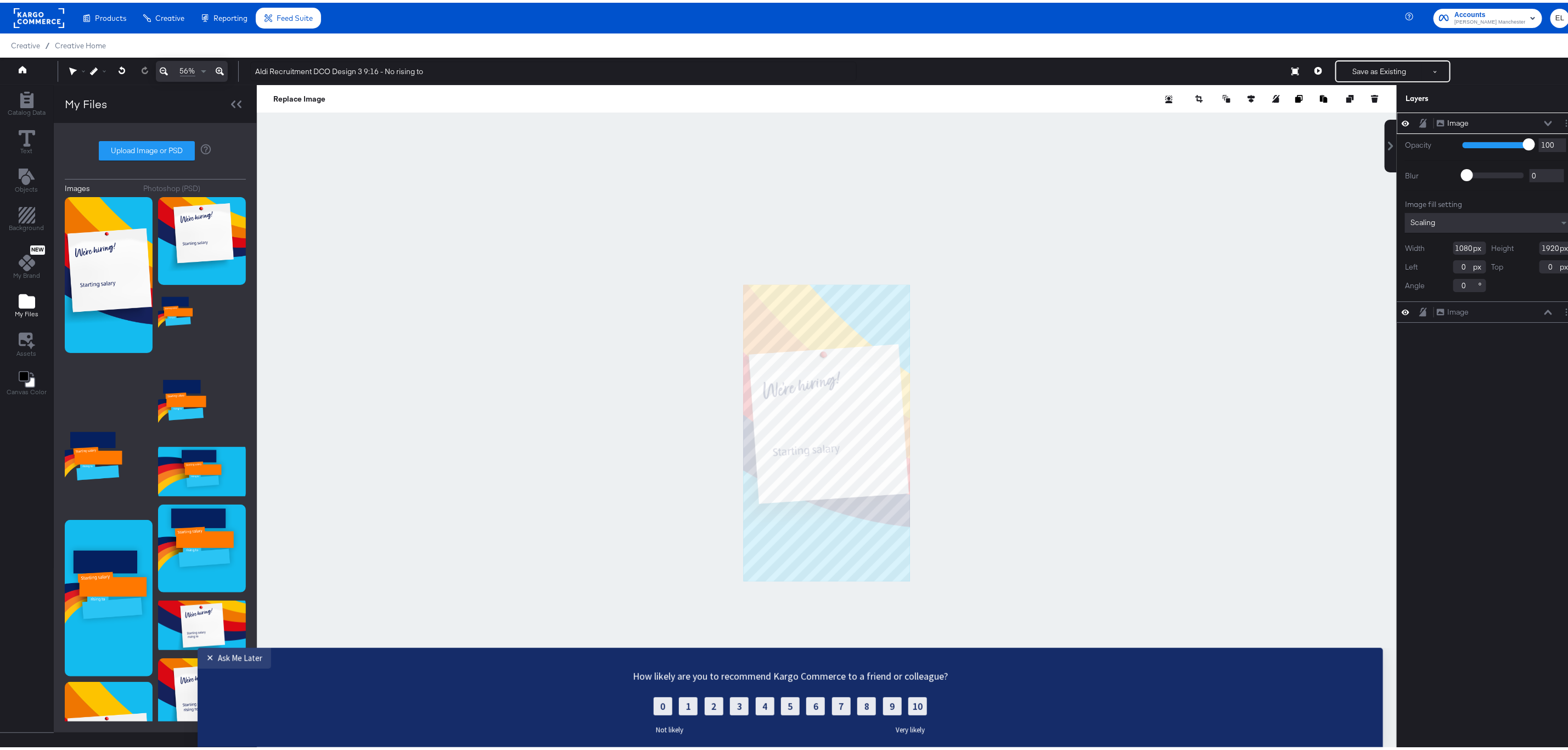
click at [1115, 406] on div at bounding box center [826, 430] width 1140 height 696
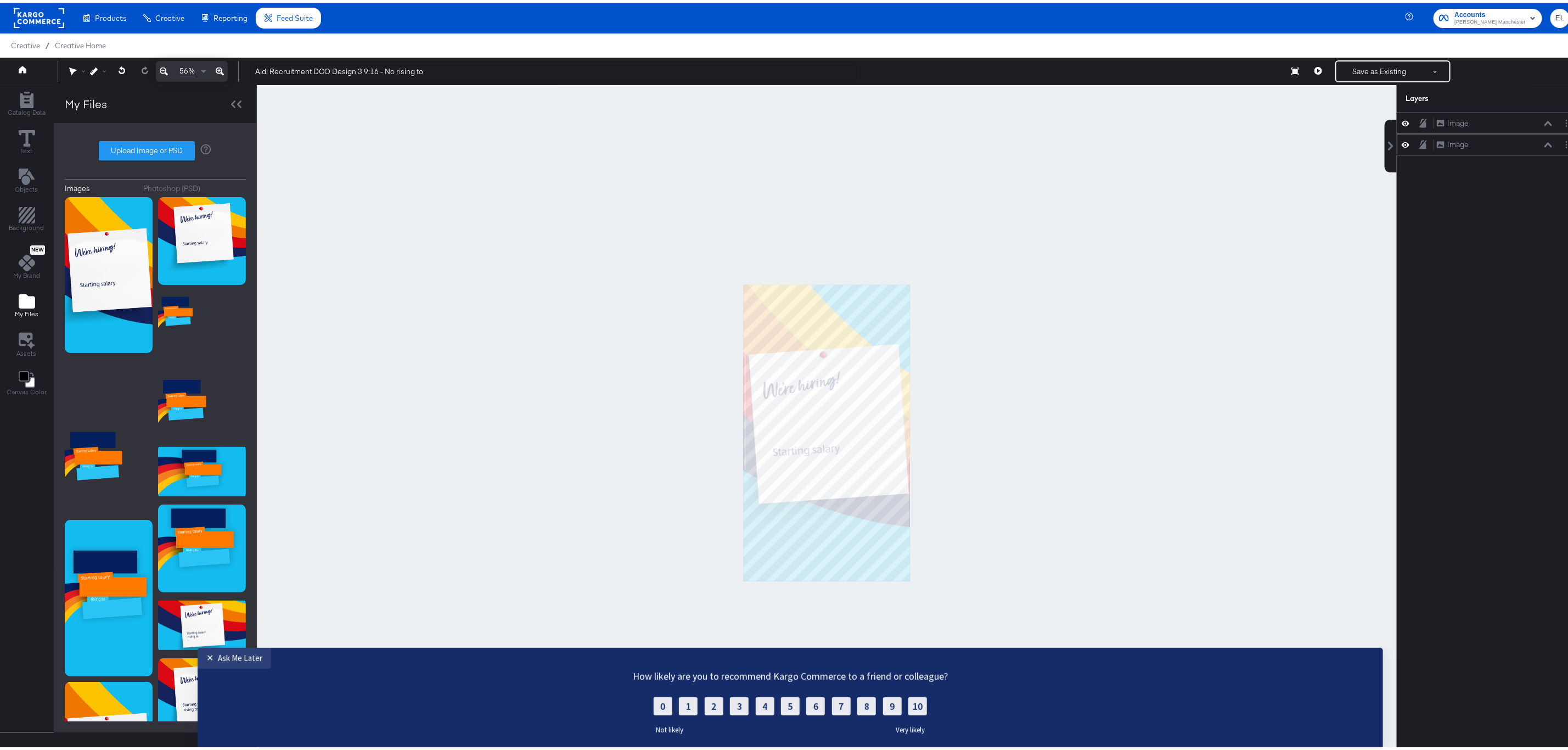
click at [1462, 152] on div "Image Image" at bounding box center [1488, 142] width 184 height 21
click at [1449, 117] on div "Image" at bounding box center [1458, 120] width 21 height 10
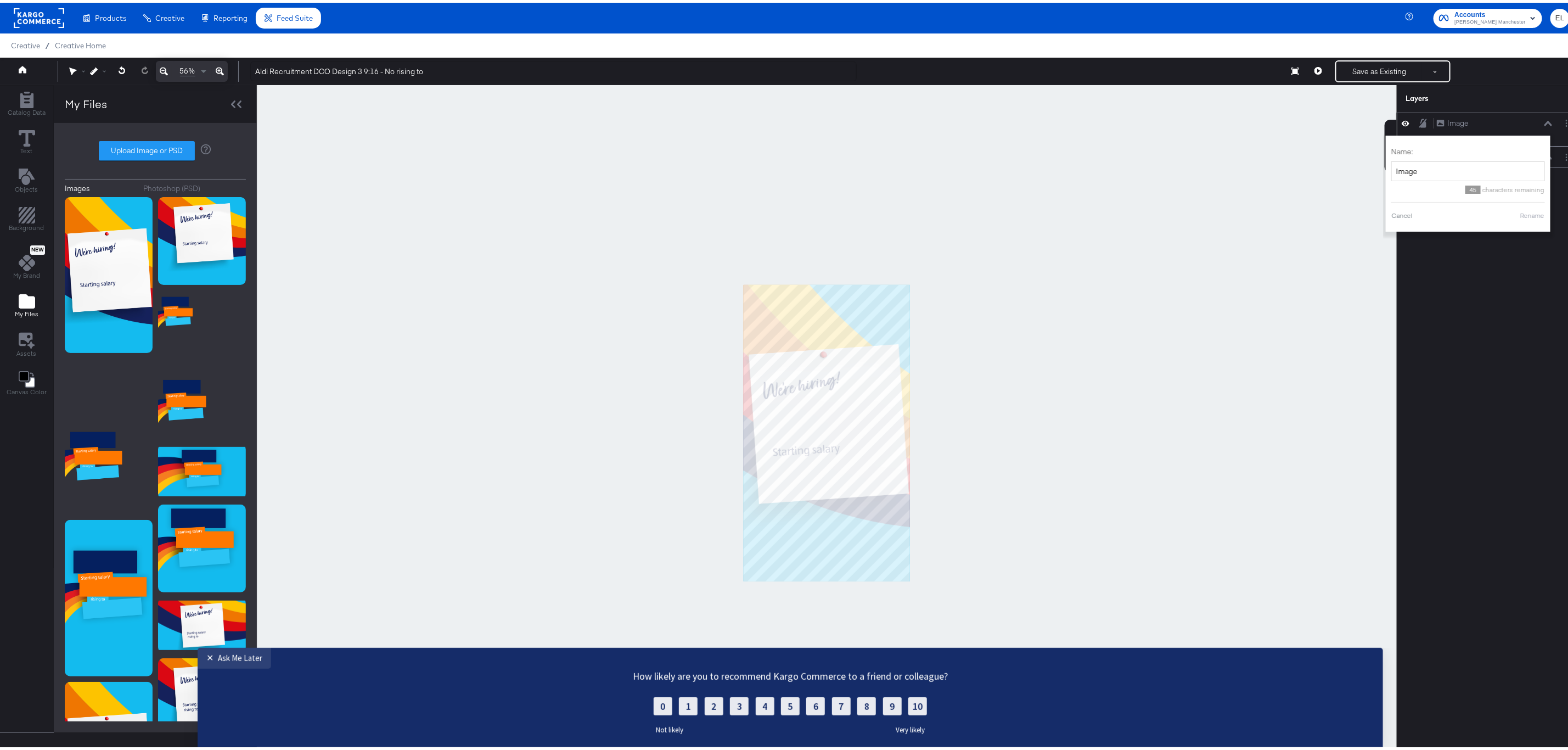
click at [1437, 119] on div "Image Image" at bounding box center [1452, 120] width 32 height 10
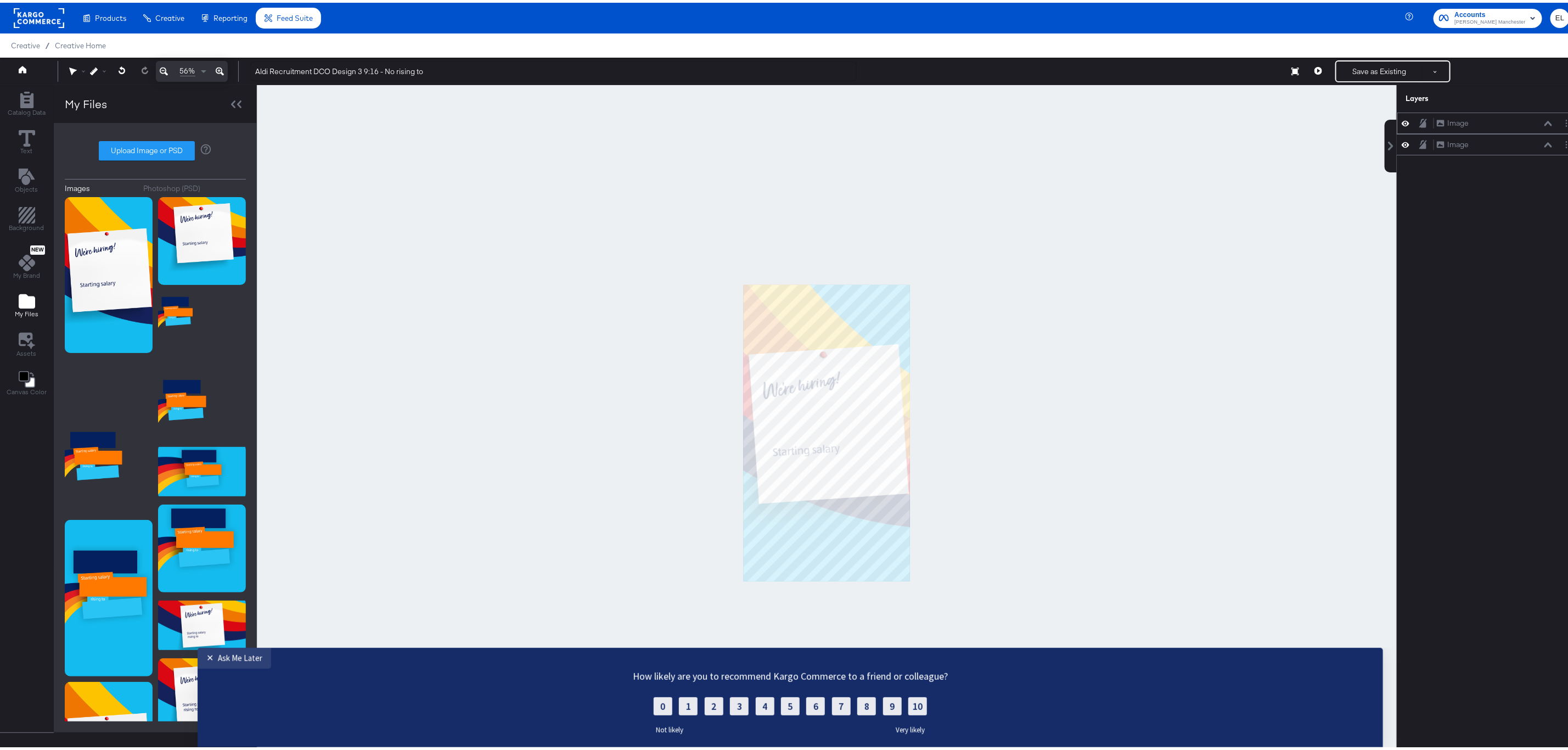
click at [1530, 124] on div "Image Image" at bounding box center [1494, 121] width 117 height 12
click at [1545, 124] on icon at bounding box center [1548, 121] width 8 height 5
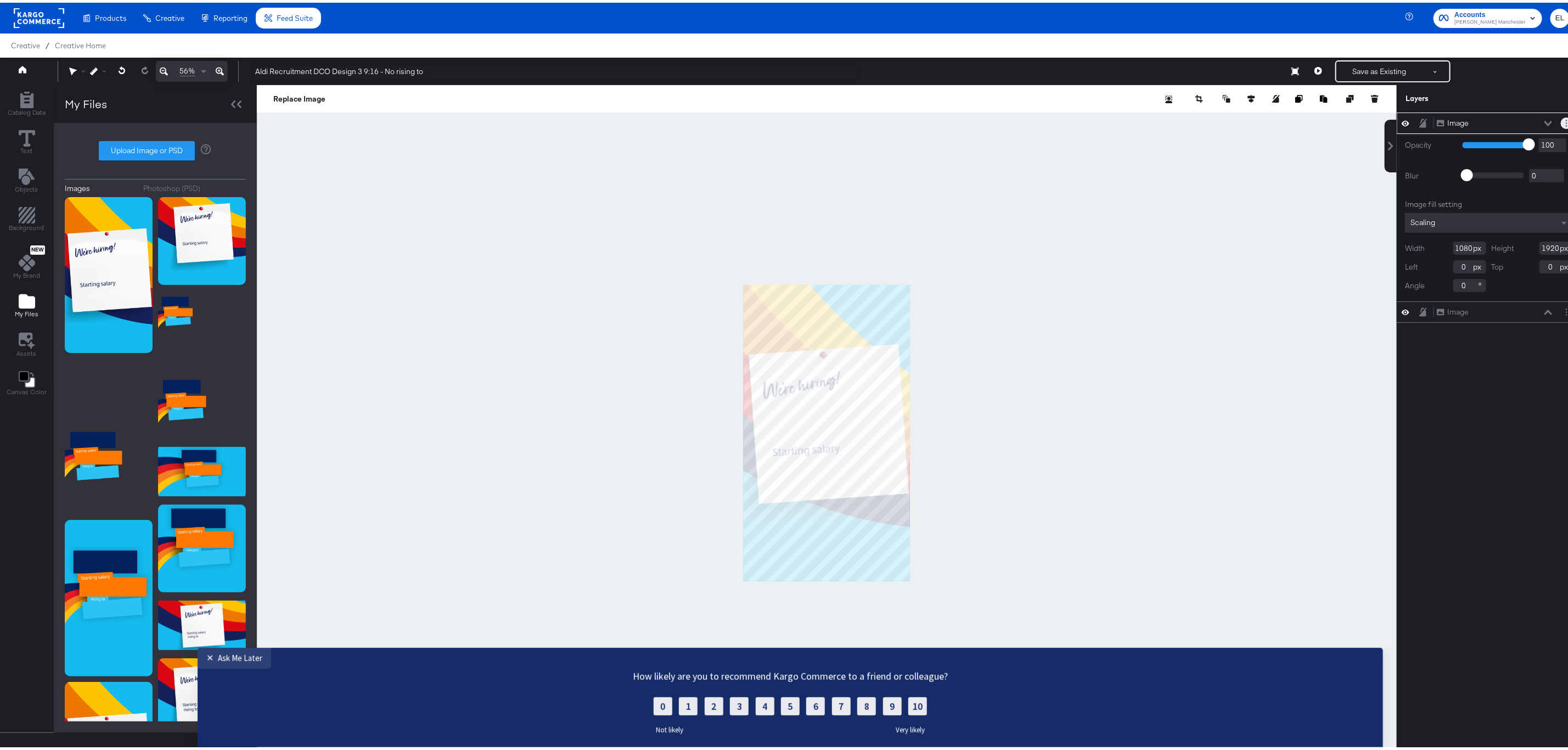
click at [1561, 119] on button "Layer Options" at bounding box center [1566, 121] width 12 height 12
click at [1223, 251] on div at bounding box center [826, 430] width 1140 height 696
click at [1217, 88] on div "Replace Image Remove Background Crop Image" at bounding box center [826, 96] width 1140 height 27
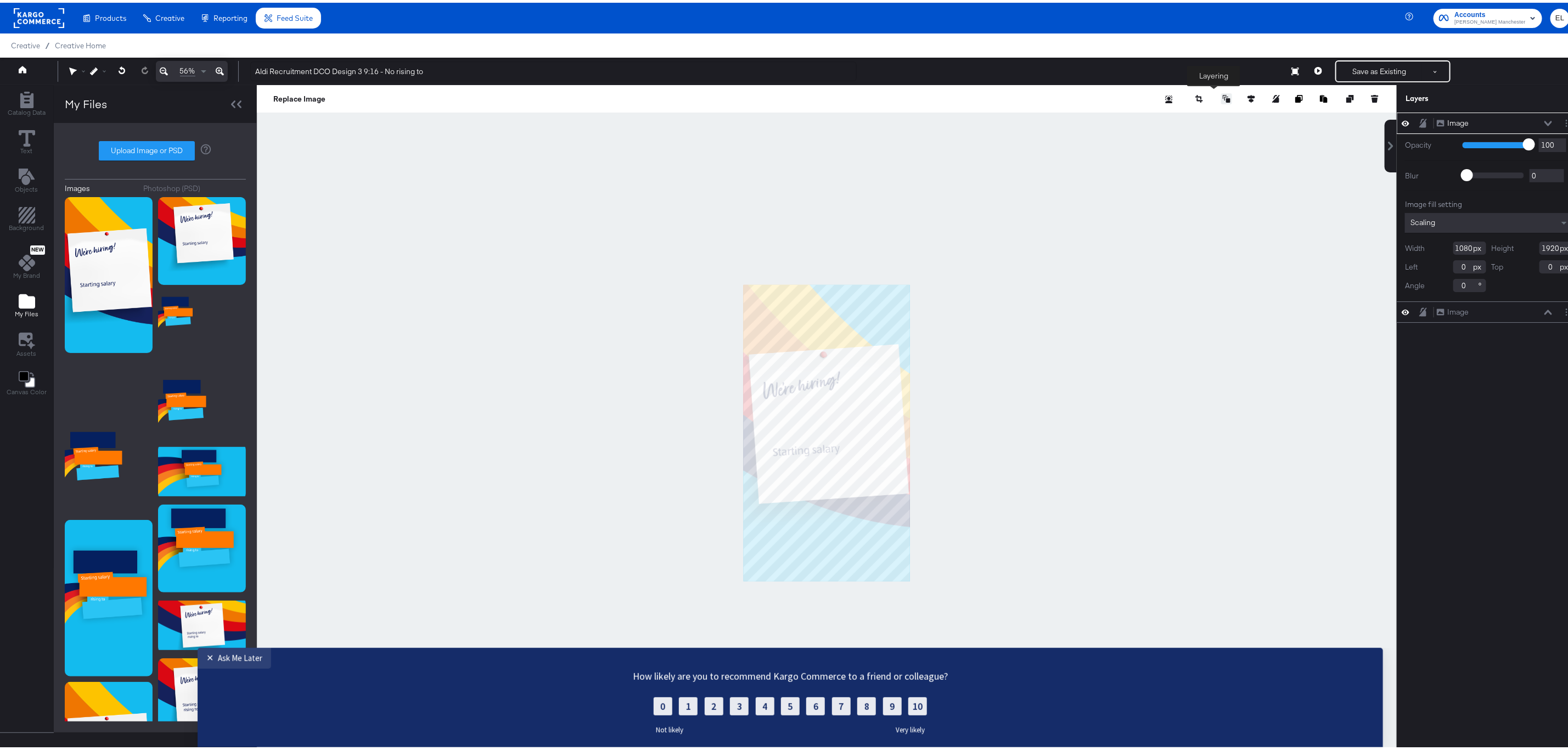
click at [1223, 96] on icon at bounding box center [1227, 96] width 8 height 8
click at [1186, 159] on button "Move Backward" at bounding box center [1198, 162] width 85 height 21
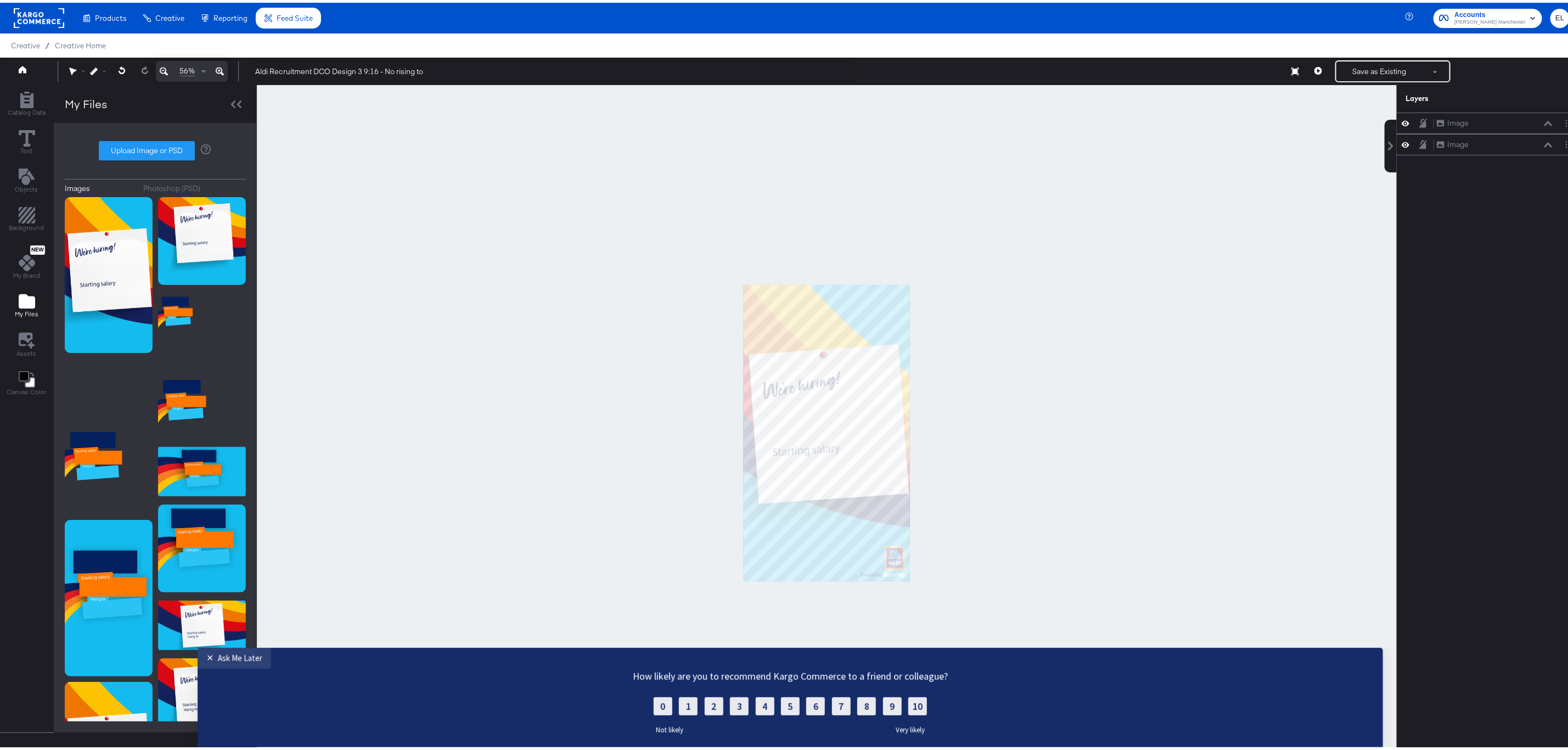
click at [1021, 418] on div at bounding box center [826, 430] width 1140 height 696
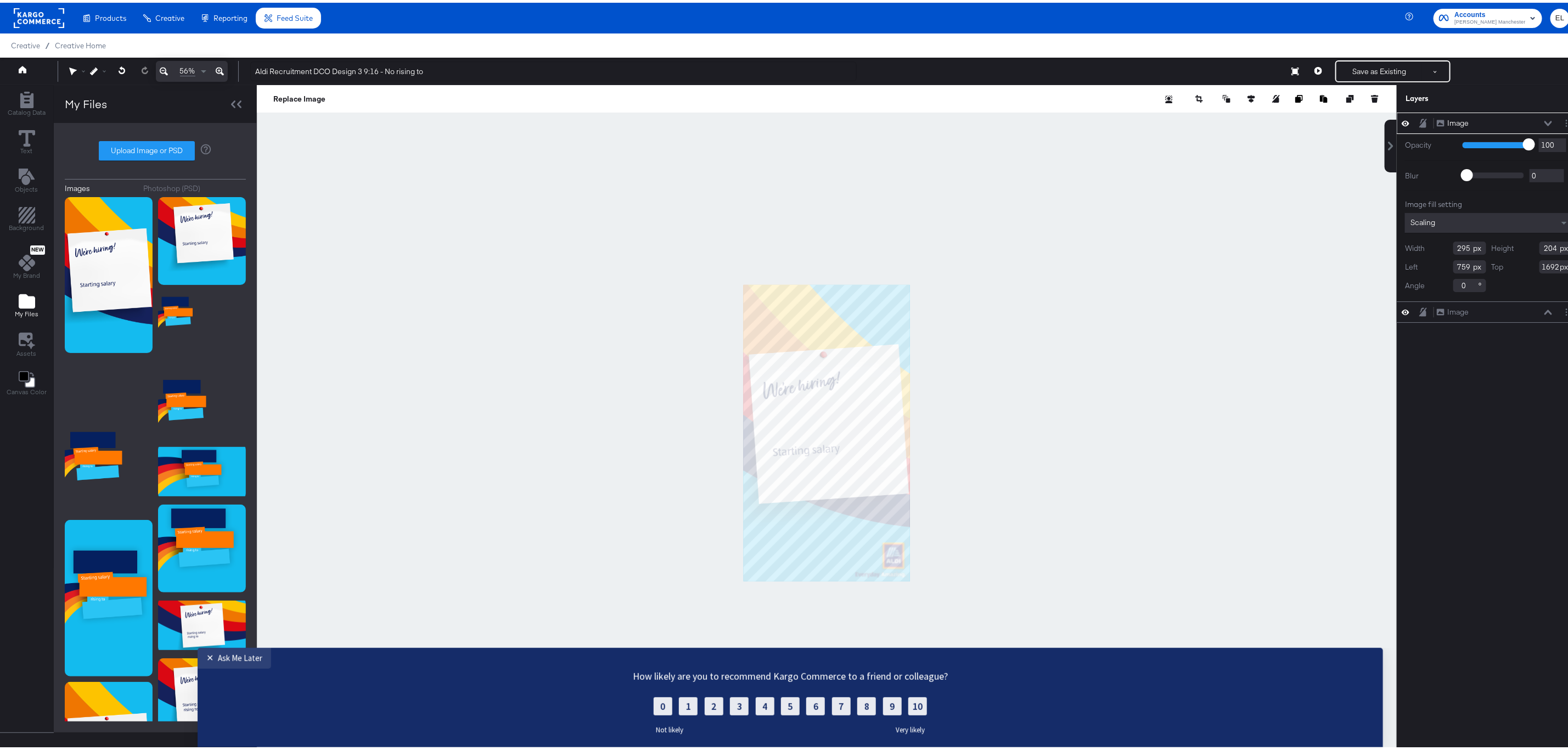
type input "320"
type input "221"
type input "734"
type input "1675"
click at [1133, 558] on div at bounding box center [826, 430] width 1140 height 696
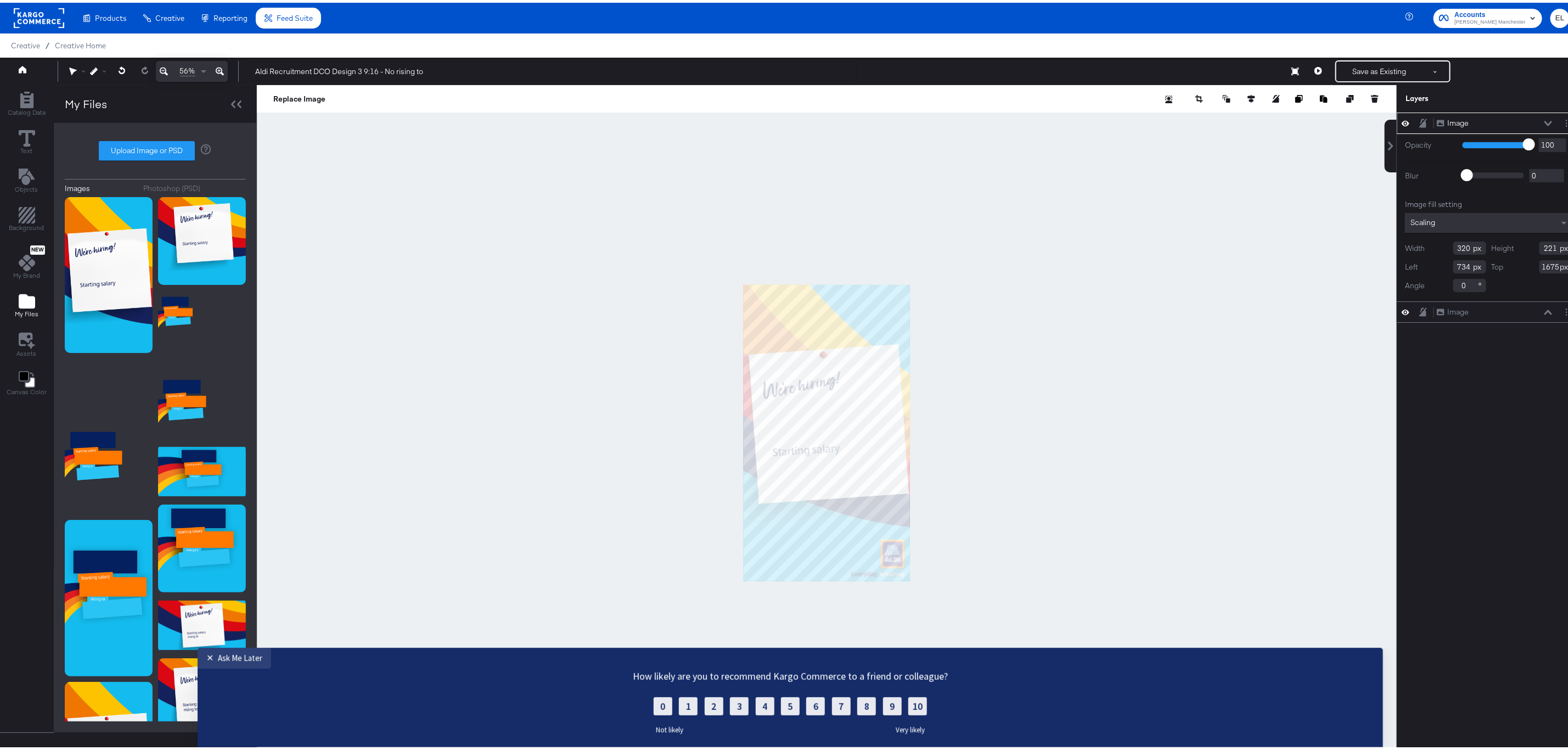
type input "357"
type input "247"
type input "697"
type input "1649"
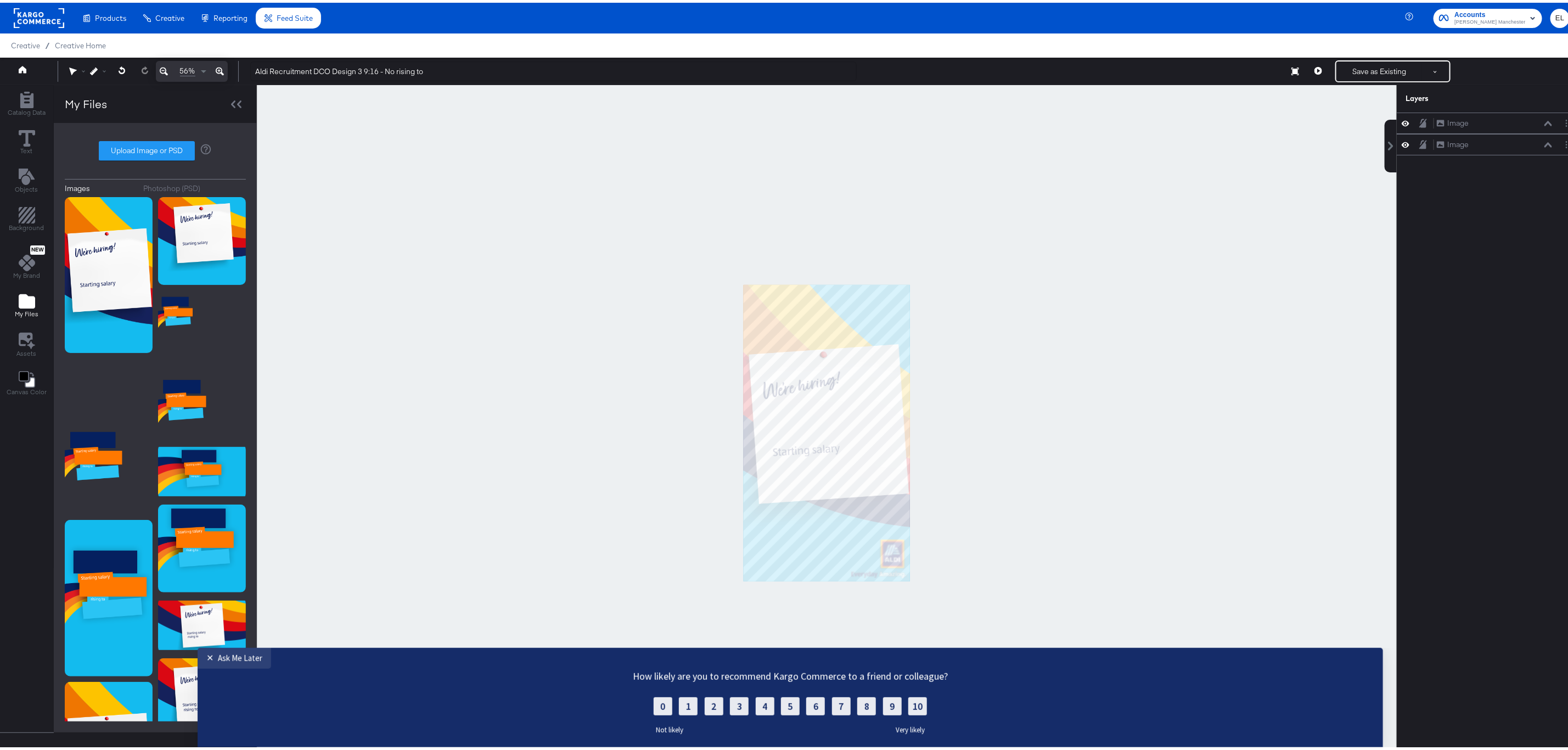
click at [1024, 537] on div at bounding box center [826, 430] width 1140 height 696
click at [1347, 67] on button "Save as Existing" at bounding box center [1379, 68] width 85 height 20
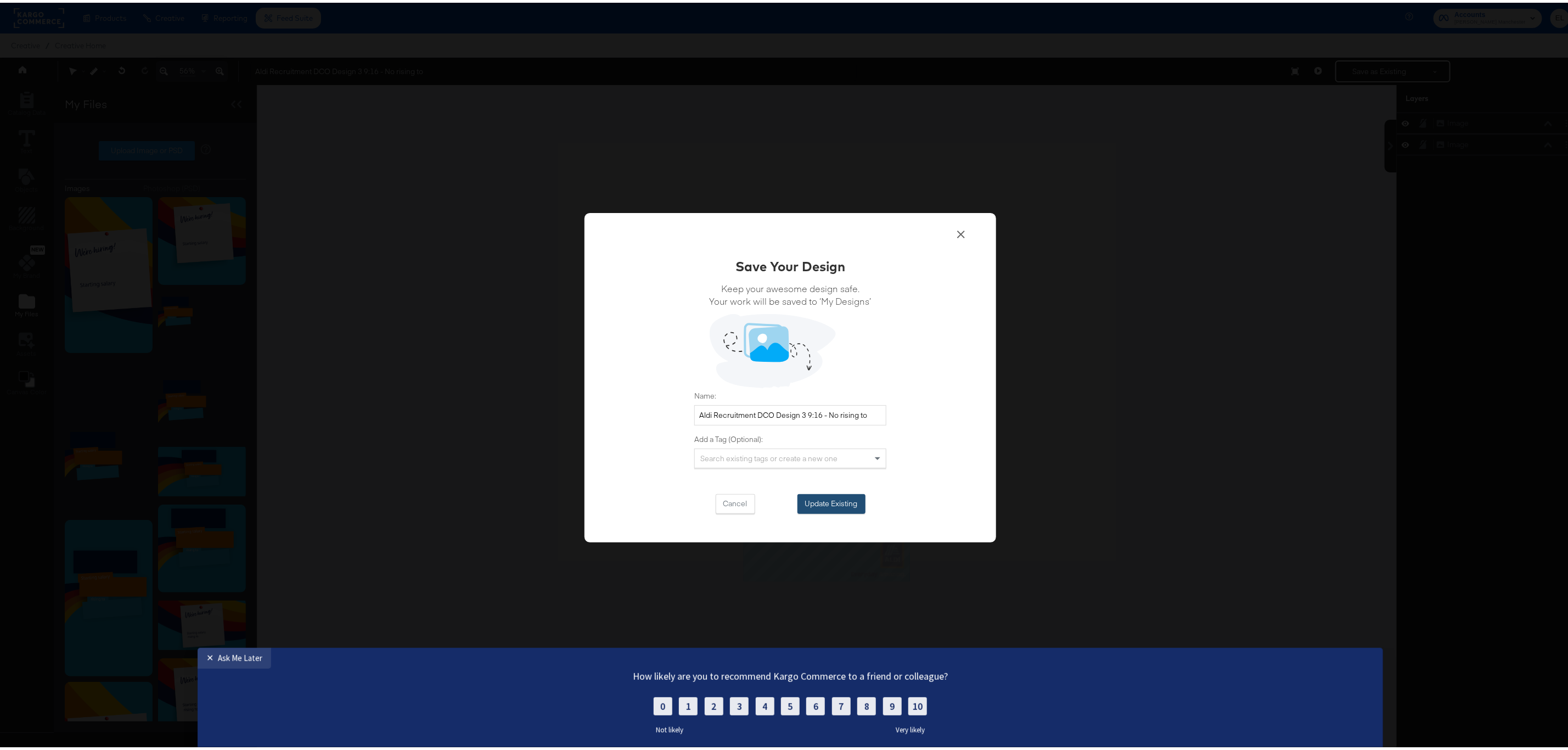
click at [832, 497] on button "Update Existing" at bounding box center [831, 501] width 68 height 20
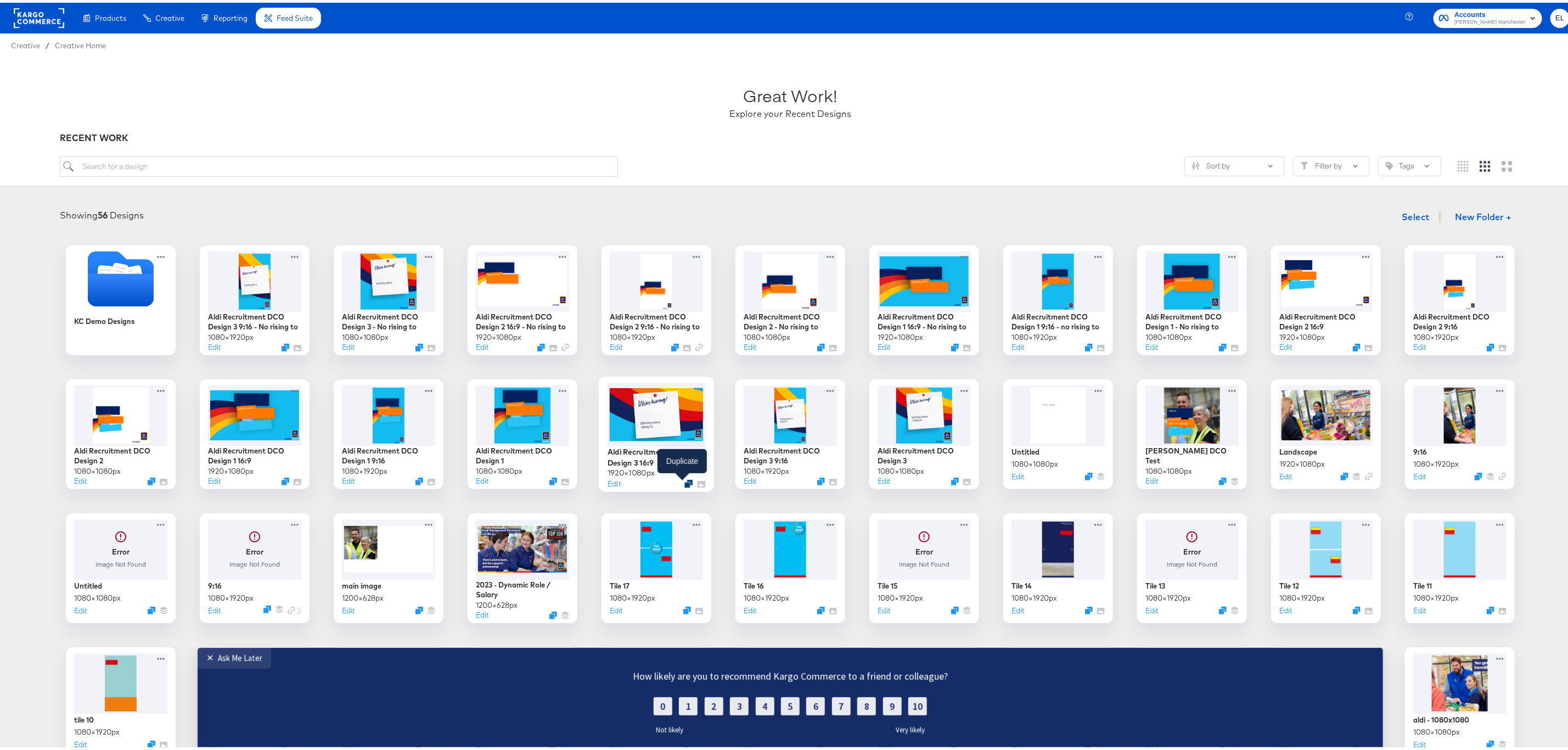
click at [685, 480] on icon "Duplicate" at bounding box center [689, 481] width 9 height 9
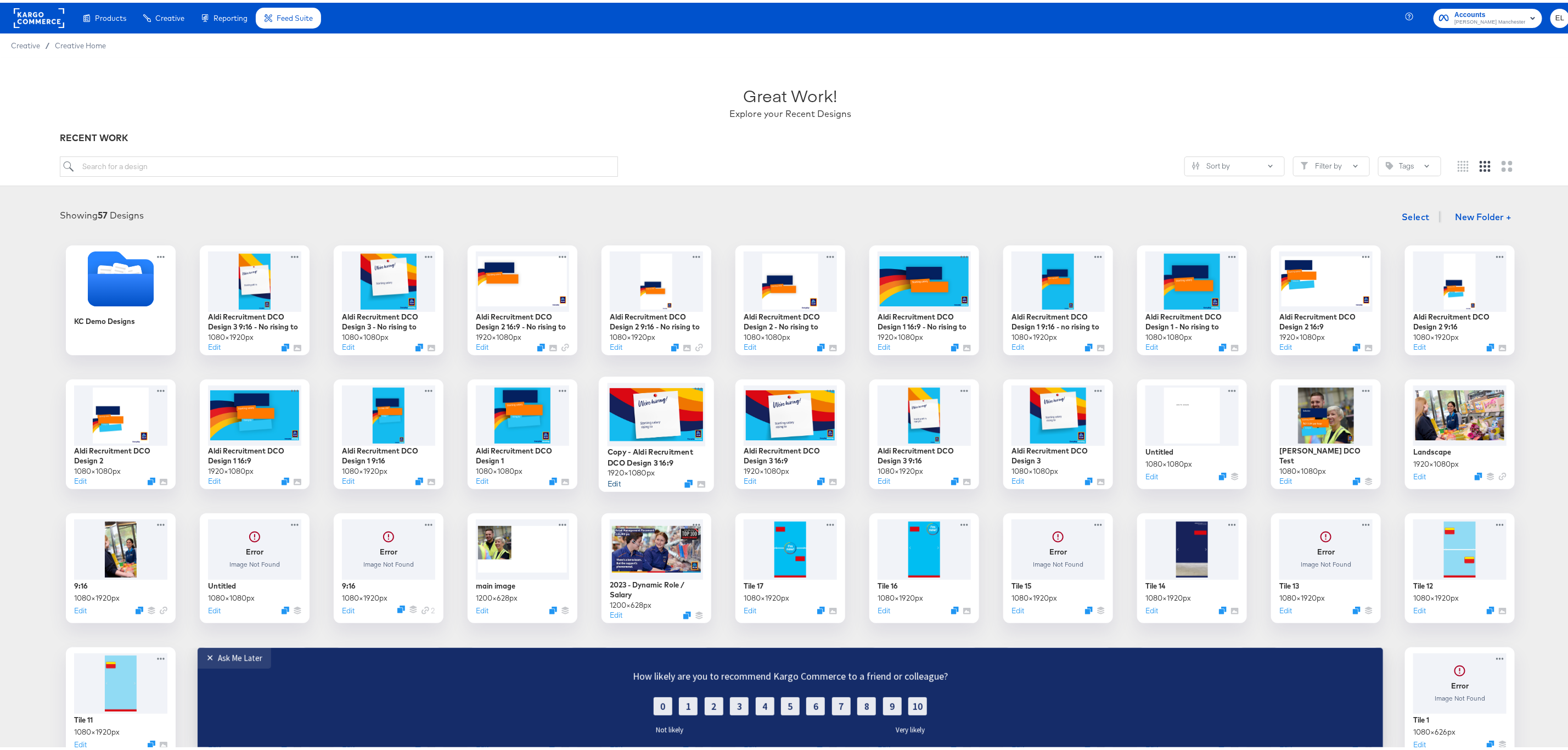
click at [607, 483] on button "Edit" at bounding box center [613, 480] width 13 height 10
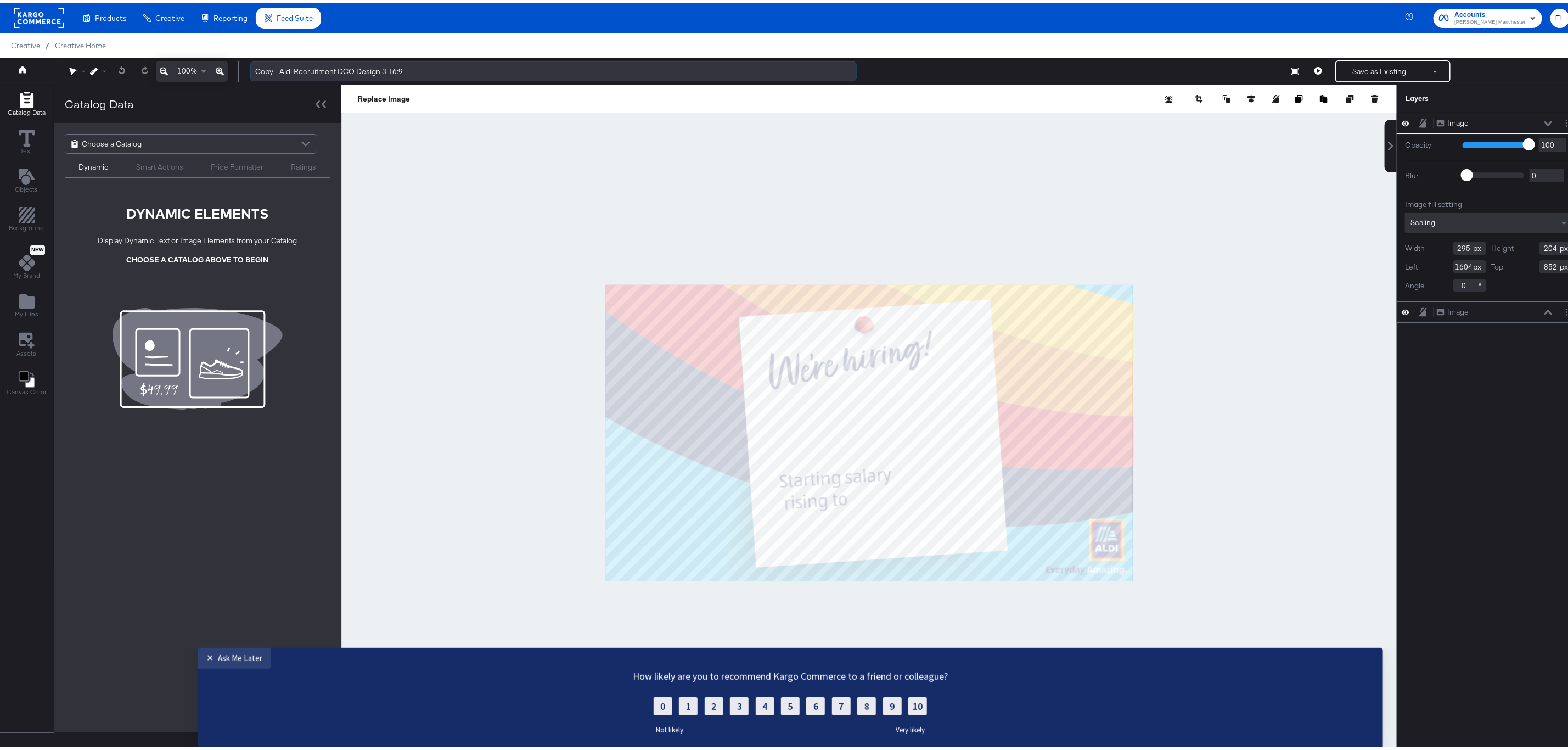
drag, startPoint x: 280, startPoint y: 68, endPoint x: 254, endPoint y: 69, distance: 26.0
click at [254, 69] on input "Copy - Aldi Recruitment DCO Design 3 16:9" at bounding box center [553, 69] width 606 height 20
click at [390, 74] on input "Aldi Recruitment DCO Design 3 16:9" at bounding box center [553, 69] width 606 height 20
type input "Aldi Recruitment DCO Design 3 16:9 - No rising to"
click at [455, 175] on div at bounding box center [869, 430] width 1056 height 696
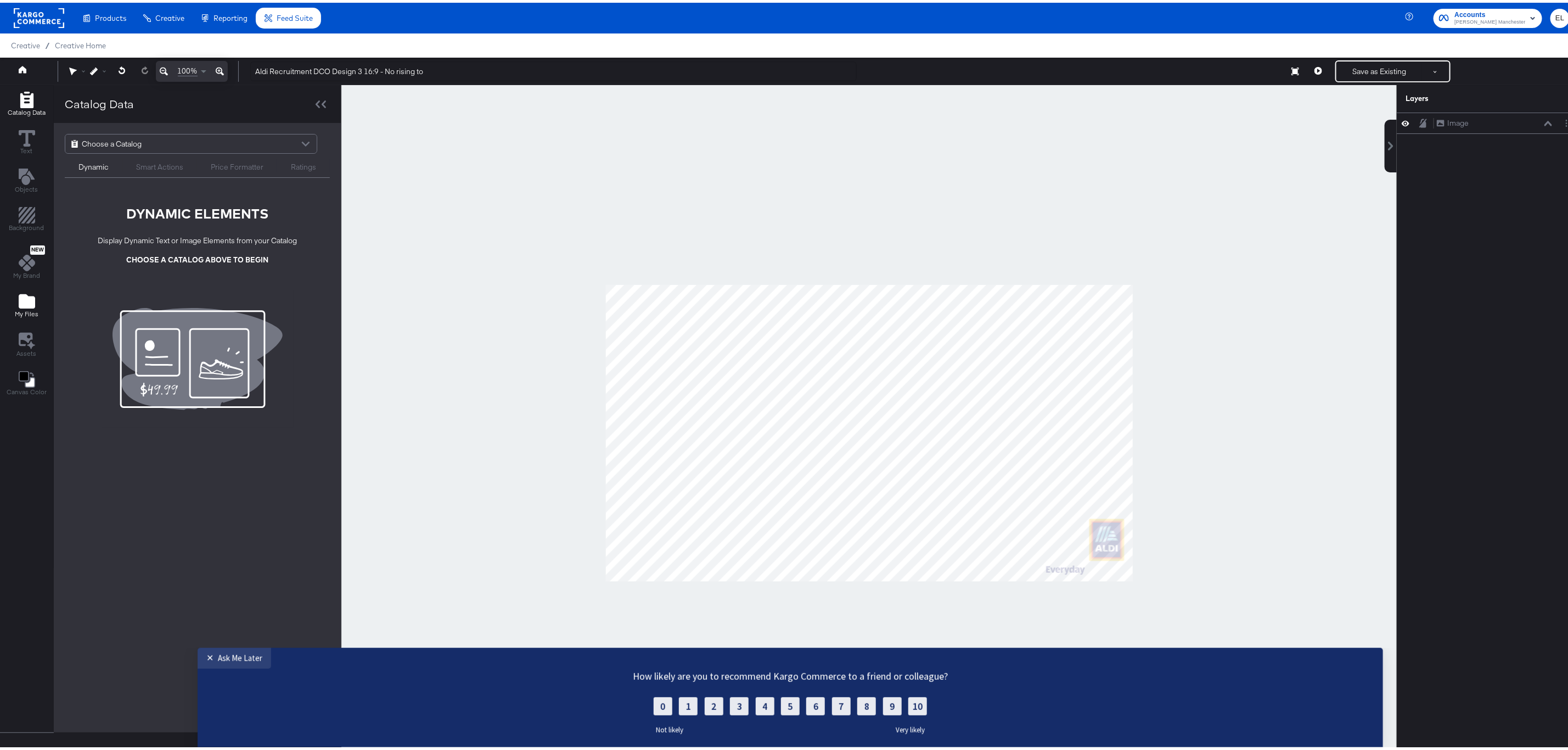
click at [35, 315] on span "My Files" at bounding box center [27, 311] width 23 height 9
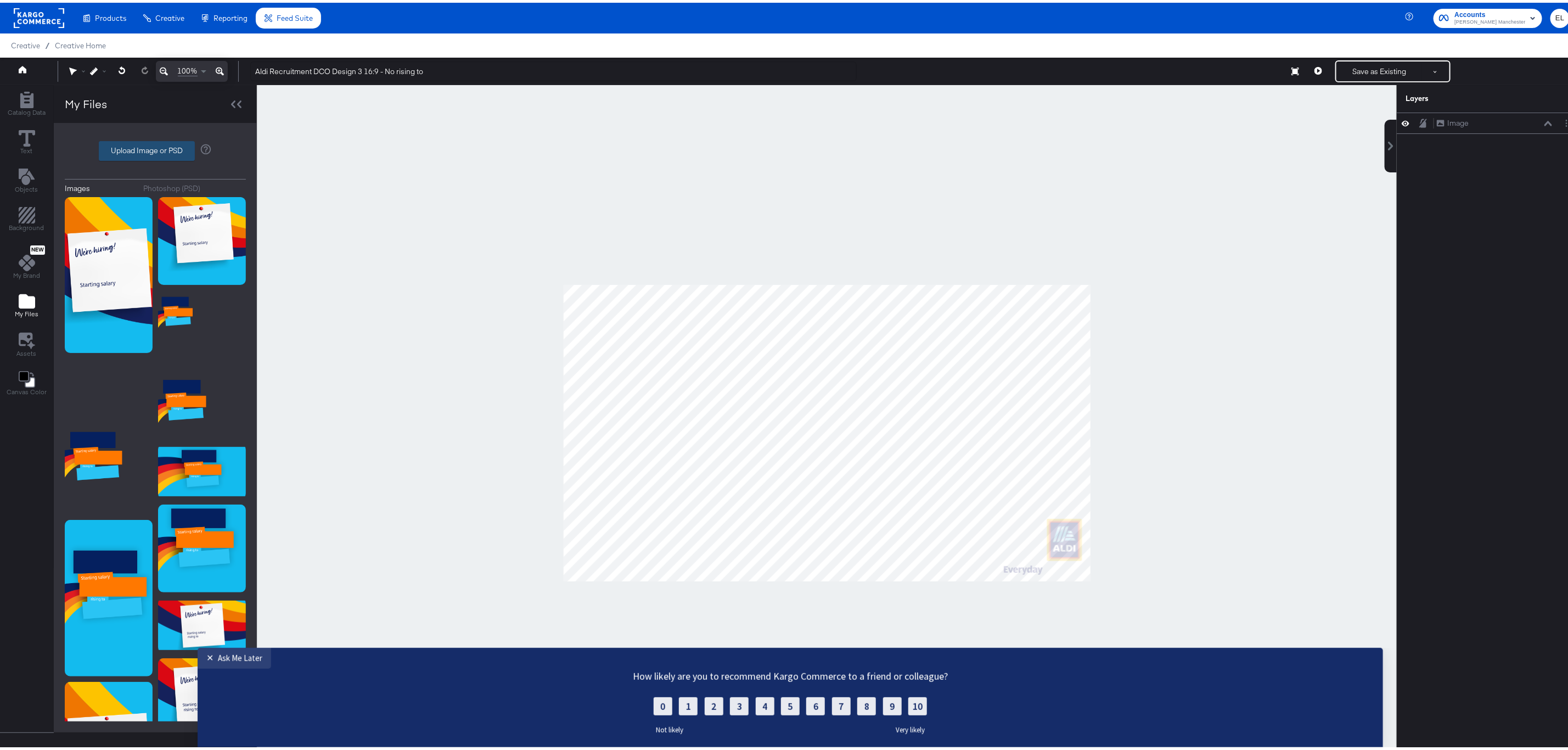
click at [142, 155] on label "Upload Image or PSD" at bounding box center [146, 148] width 95 height 19
click at [156, 148] on input "Upload Image or PSD" at bounding box center [156, 148] width 0 height 0
type input "C:\fakepath\Graduate - Option 1 ÔÇô Role & Salary 16_9.jpg"
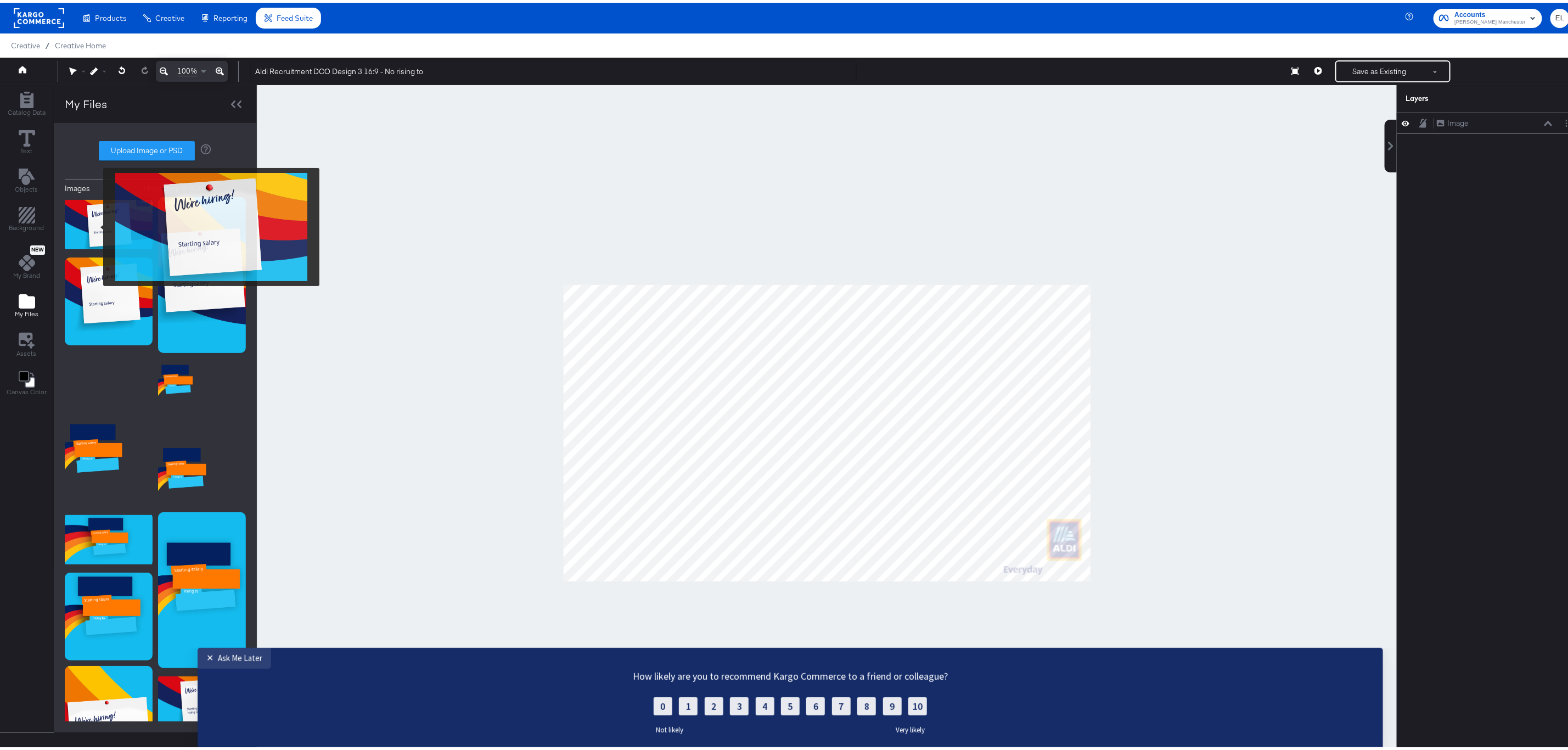
click at [96, 225] on img at bounding box center [109, 222] width 88 height 55
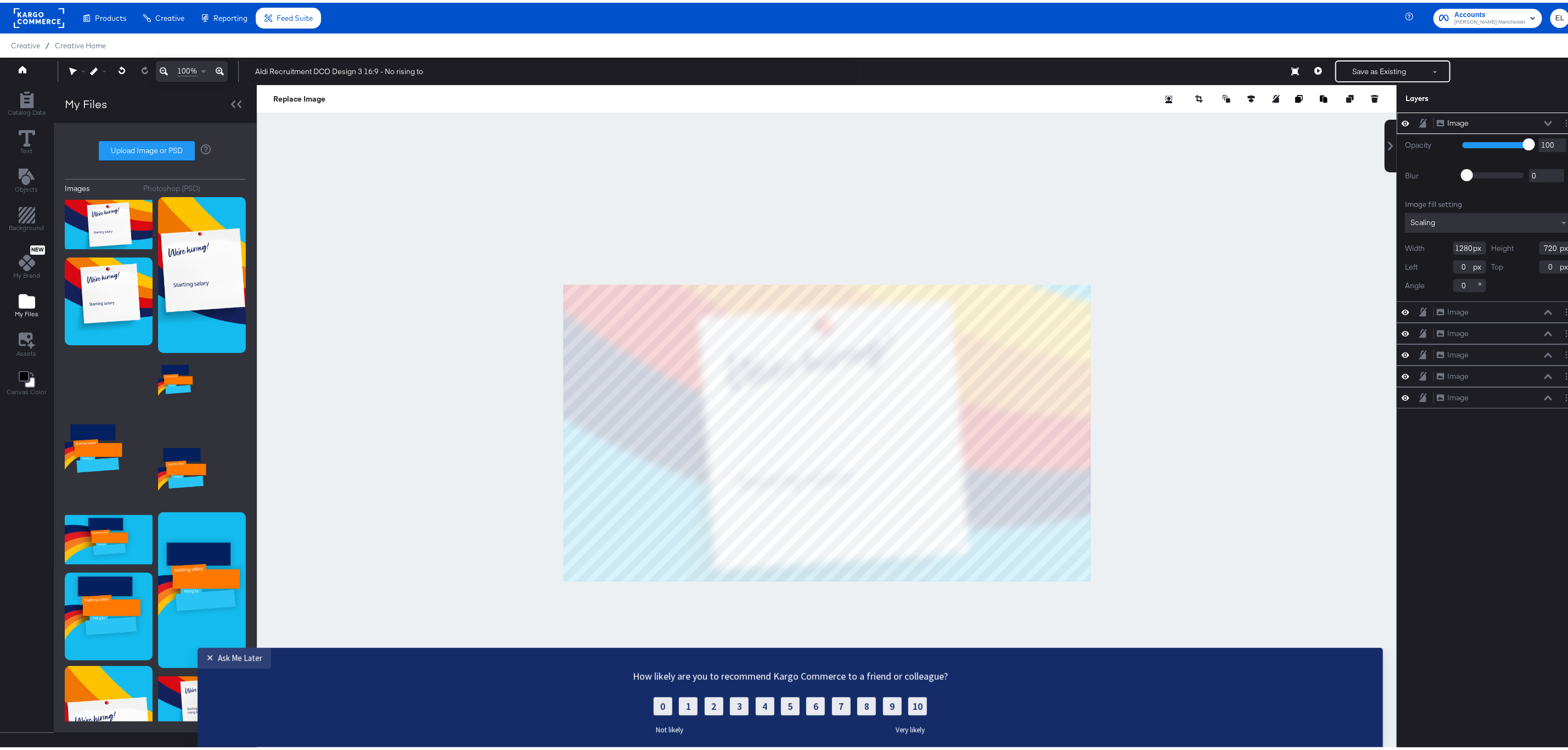
click at [1087, 584] on div at bounding box center [826, 430] width 1140 height 696
type input "1938"
type input "1090"
click at [1126, 521] on div at bounding box center [826, 430] width 1140 height 696
click at [1223, 96] on icon at bounding box center [1227, 96] width 8 height 8
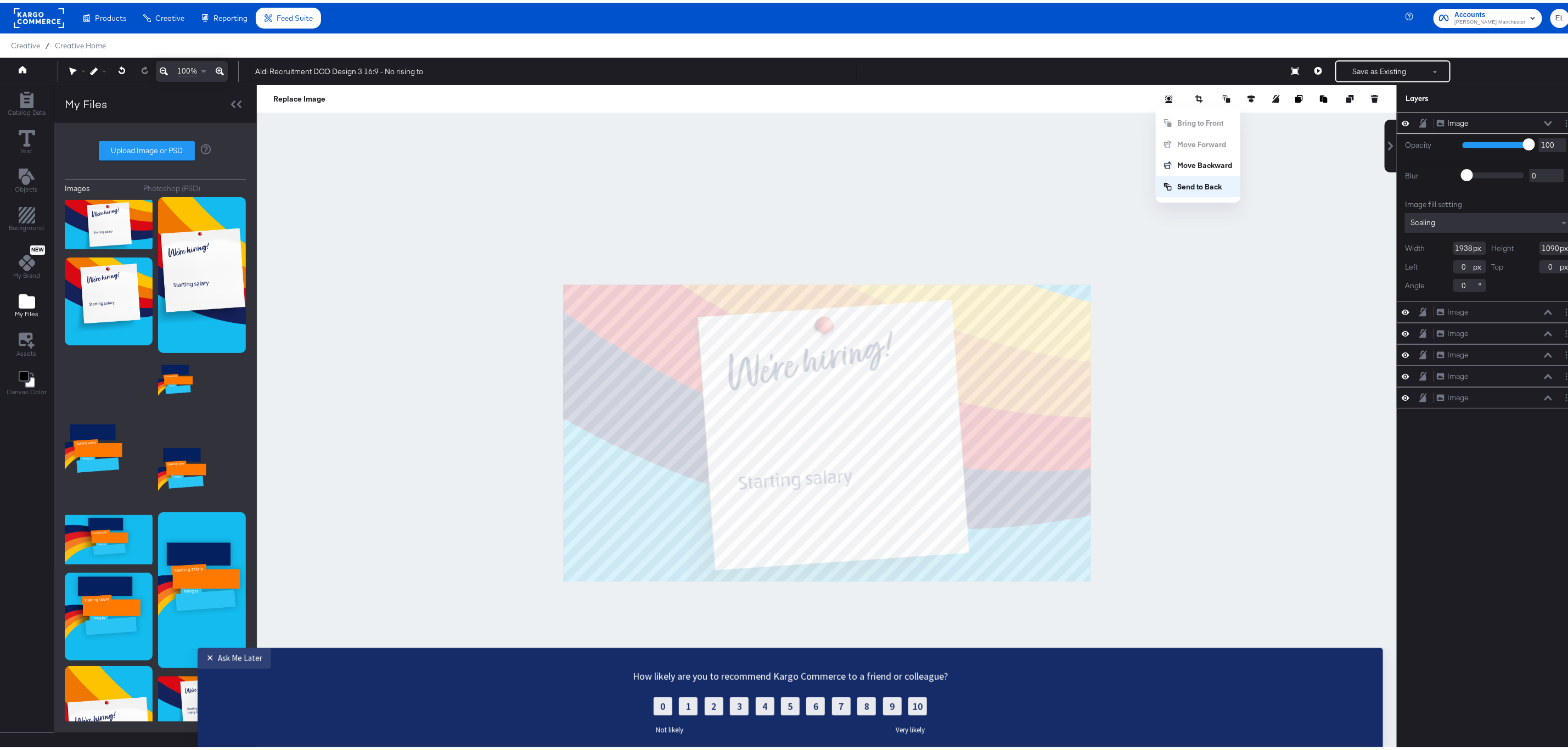
click at [1175, 183] on button "Send to Back" at bounding box center [1198, 184] width 85 height 21
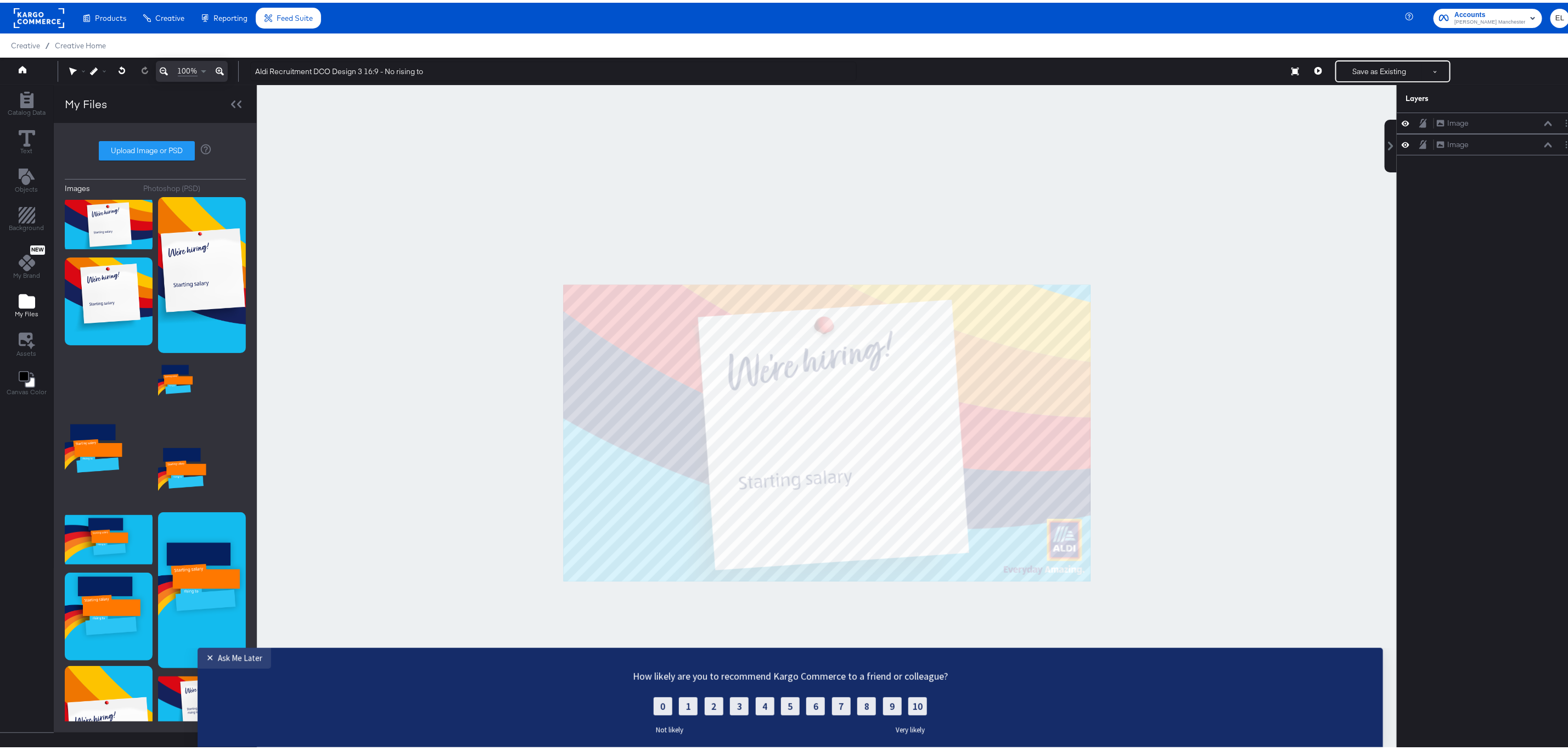
click at [1221, 445] on div at bounding box center [826, 430] width 1140 height 696
click at [1352, 67] on button "Save as Existing" at bounding box center [1379, 68] width 85 height 20
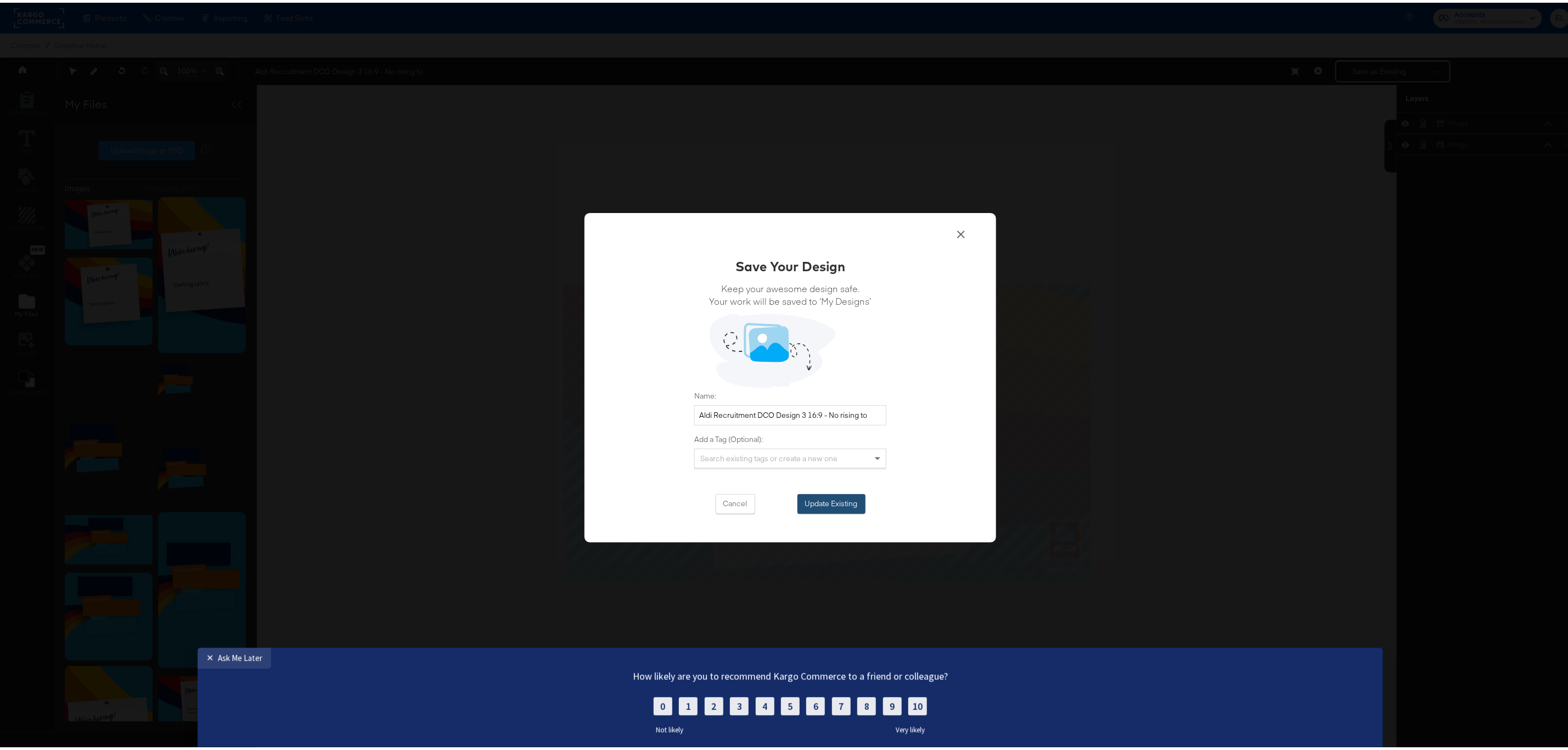
click at [822, 496] on button "Update Existing" at bounding box center [831, 501] width 68 height 20
